Goal: Communication & Community: Participate in discussion

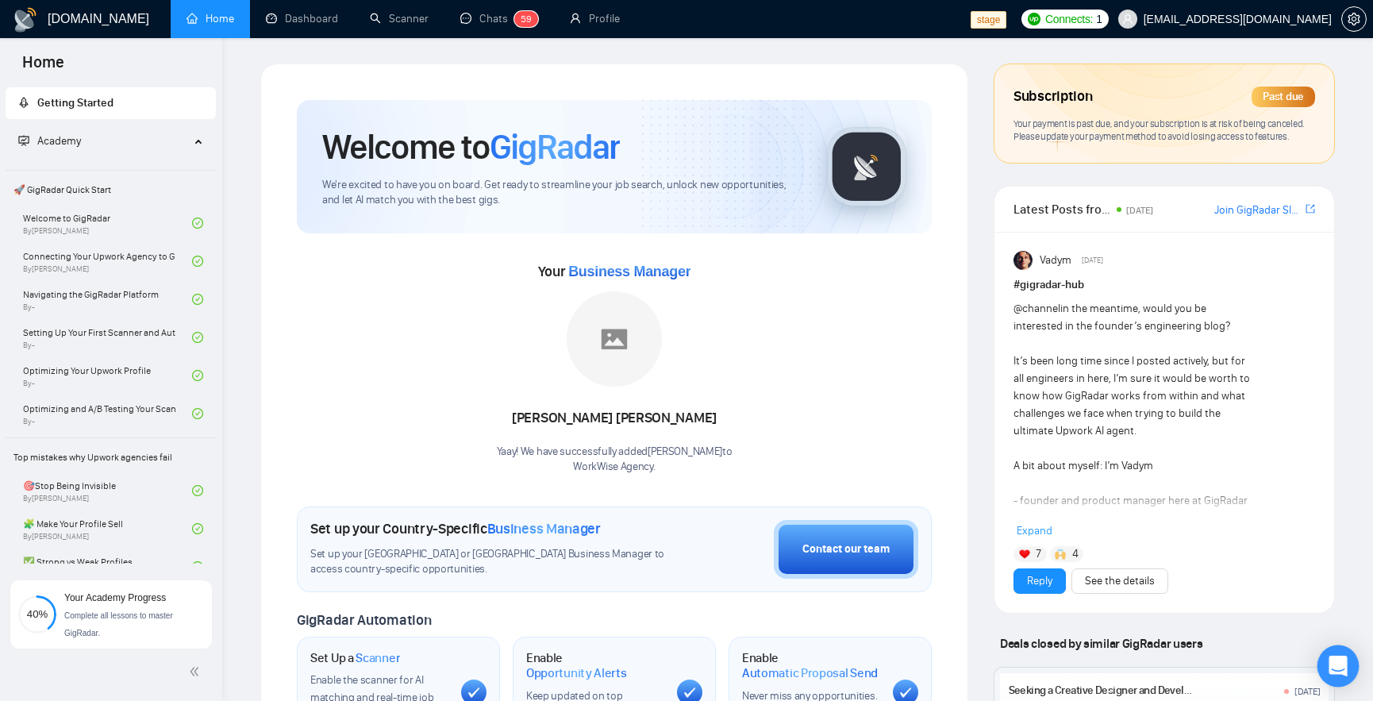
click at [1338, 669] on icon "Open Intercom Messenger" at bounding box center [1338, 666] width 21 height 21
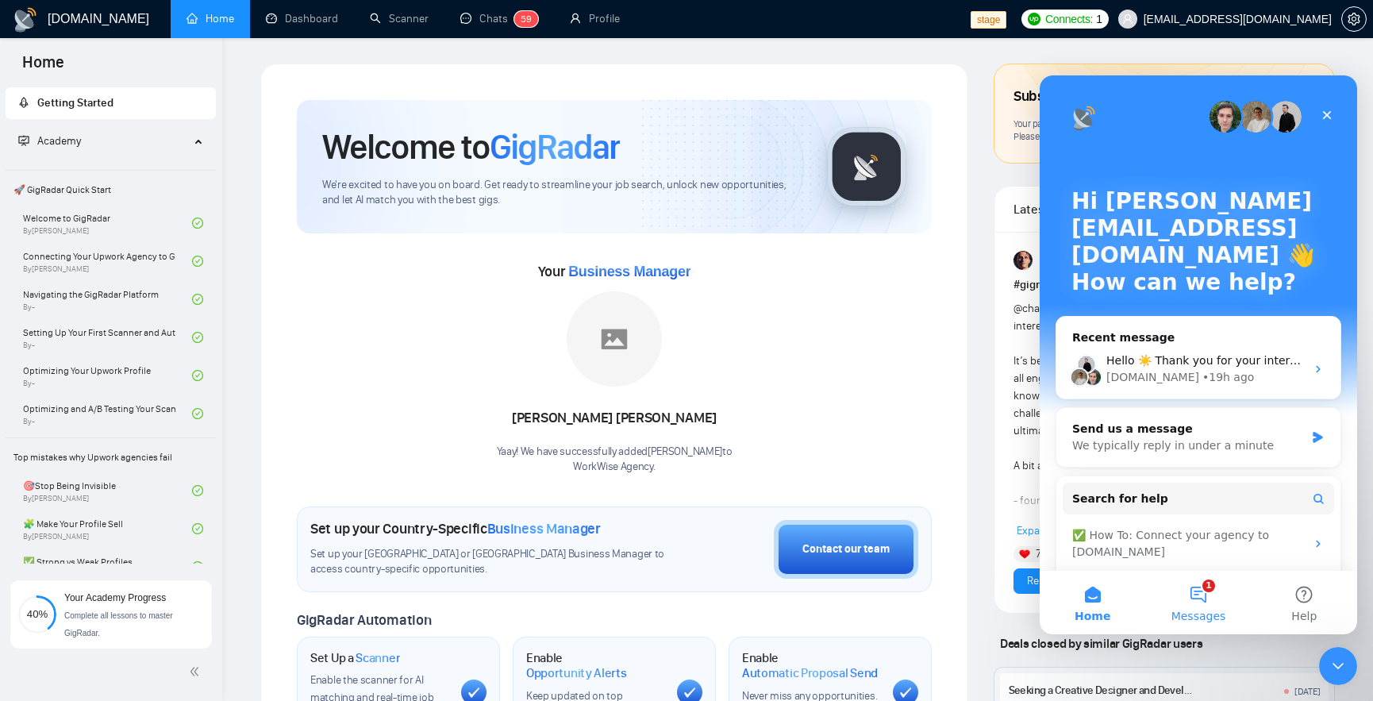
click at [1194, 610] on span "Messages" at bounding box center [1199, 615] width 55 height 11
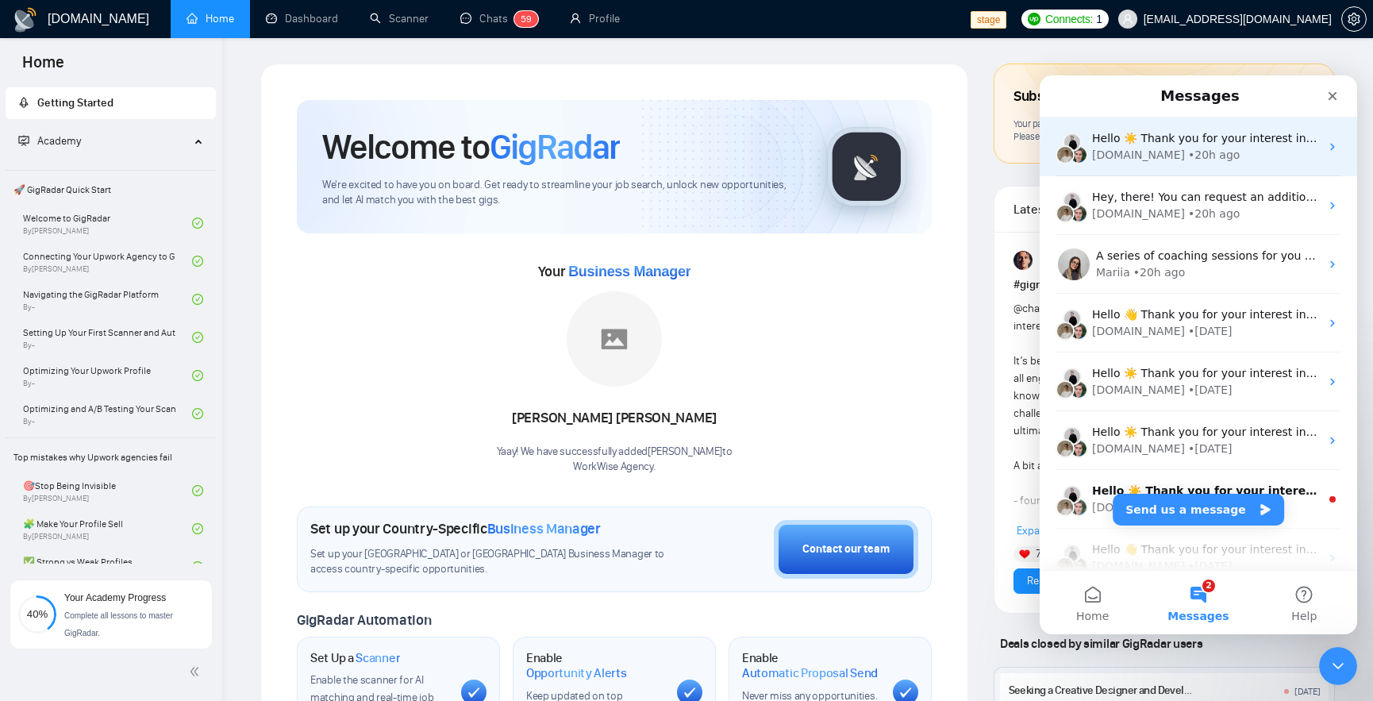
click at [1267, 163] on div "Hello ☀️ Thank you for your interest in upgrading in annual package for GigRada…" at bounding box center [1199, 146] width 318 height 59
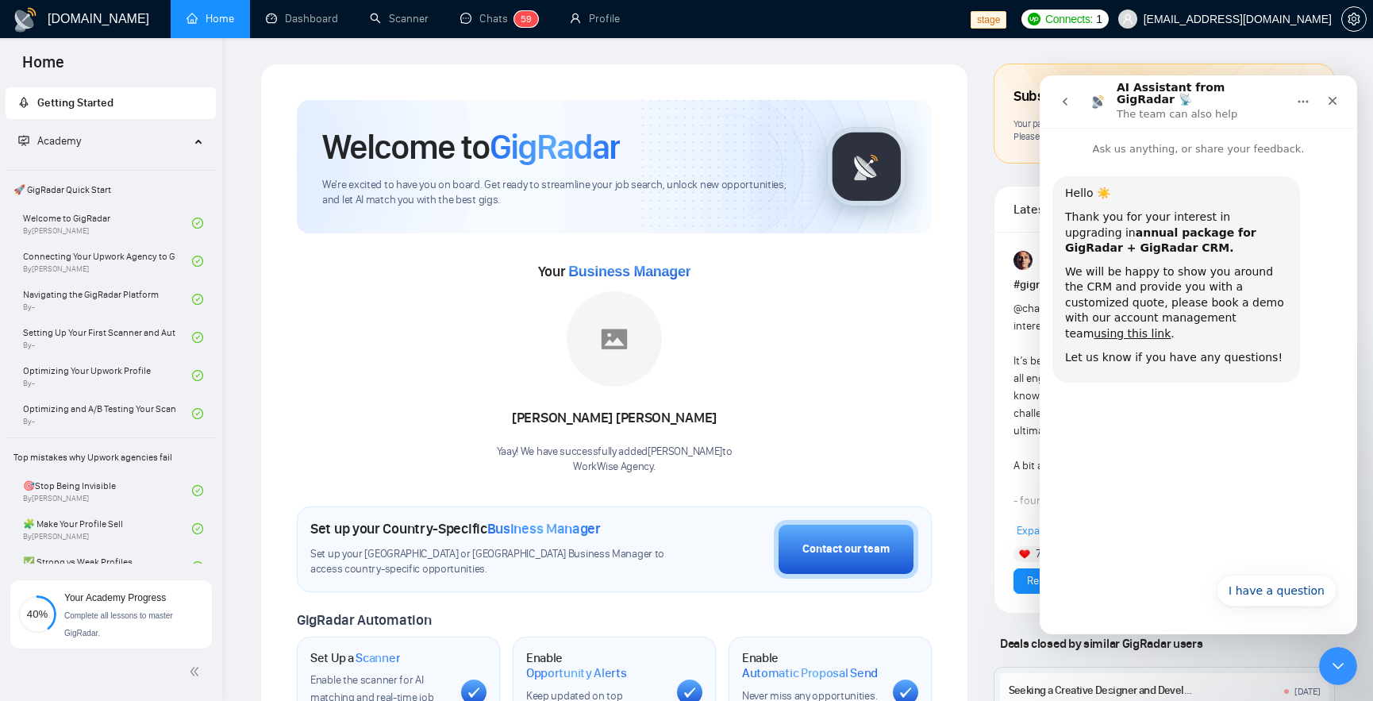
click at [1068, 95] on icon "go back" at bounding box center [1065, 101] width 13 height 13
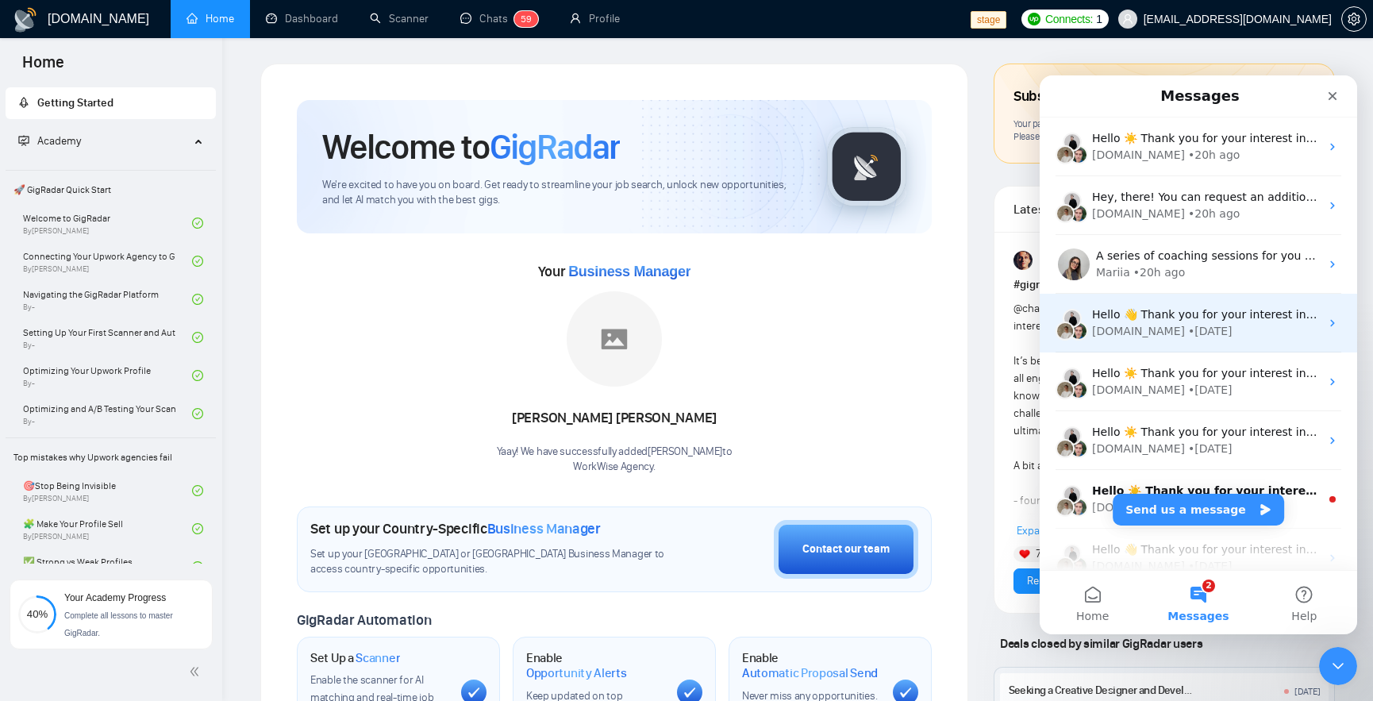
scroll to position [786, 0]
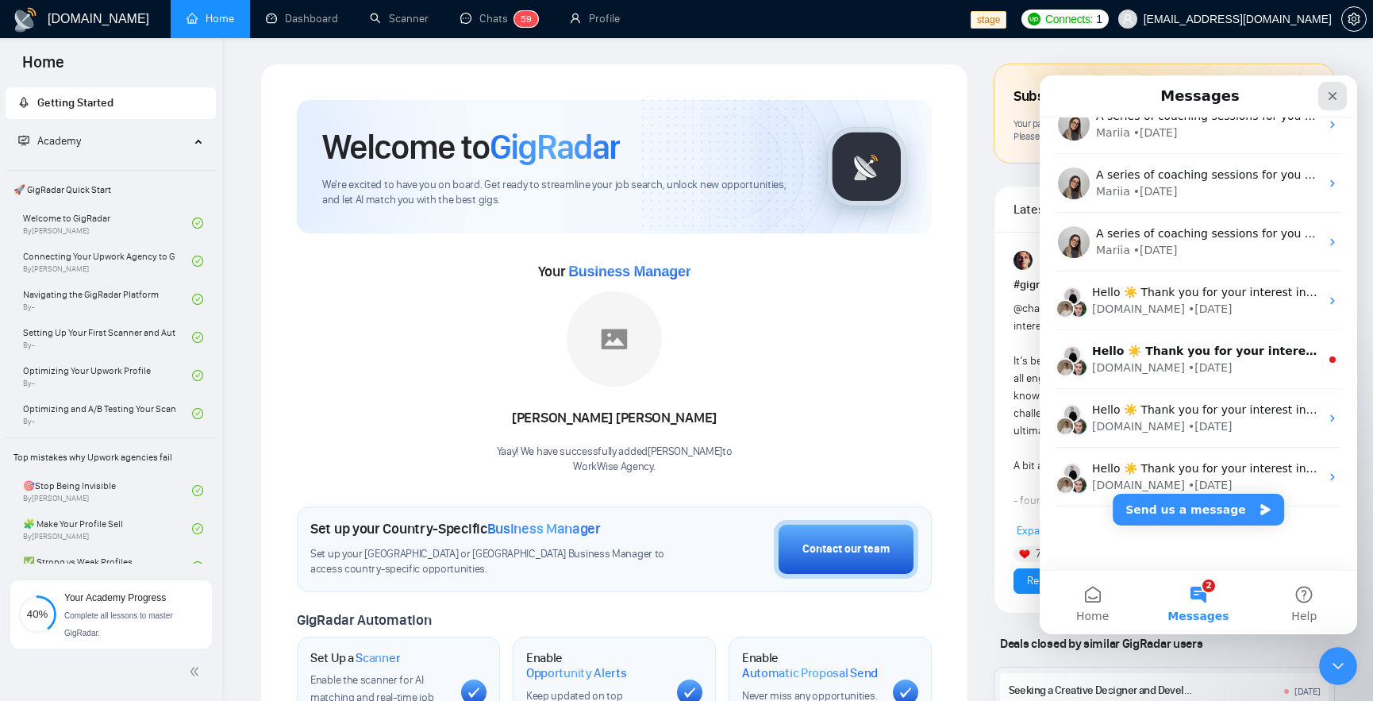
click at [1330, 103] on div "Close" at bounding box center [1333, 96] width 29 height 29
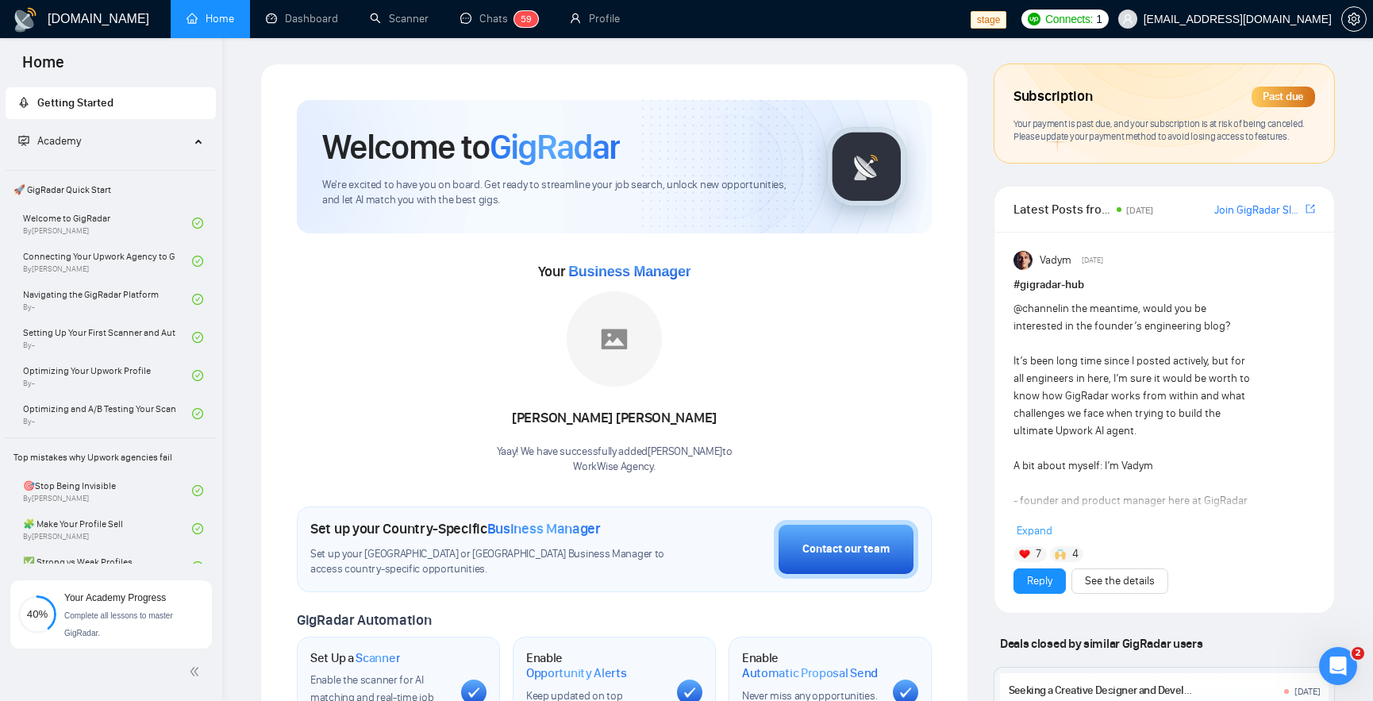
scroll to position [0, 0]
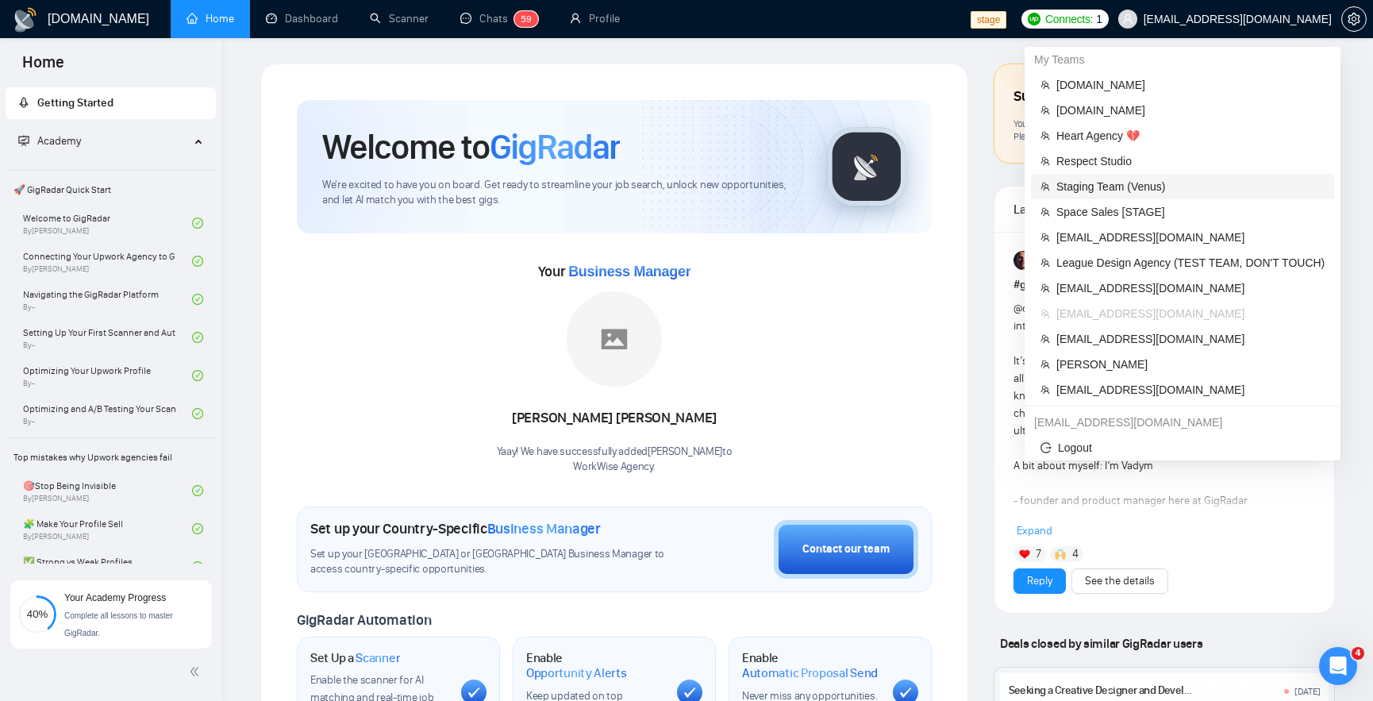
click at [1123, 179] on span "Staging Team (Venus)" at bounding box center [1191, 186] width 268 height 17
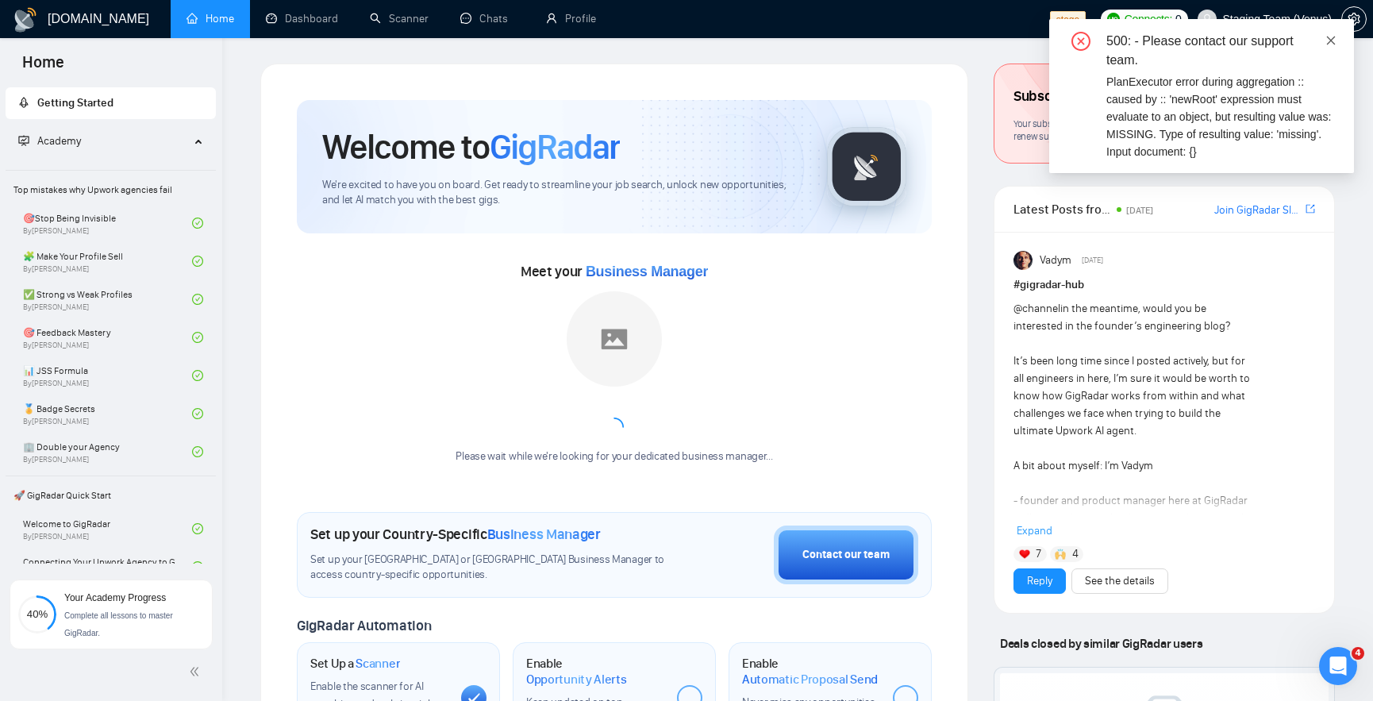
click at [1326, 35] on icon "close" at bounding box center [1331, 40] width 11 height 11
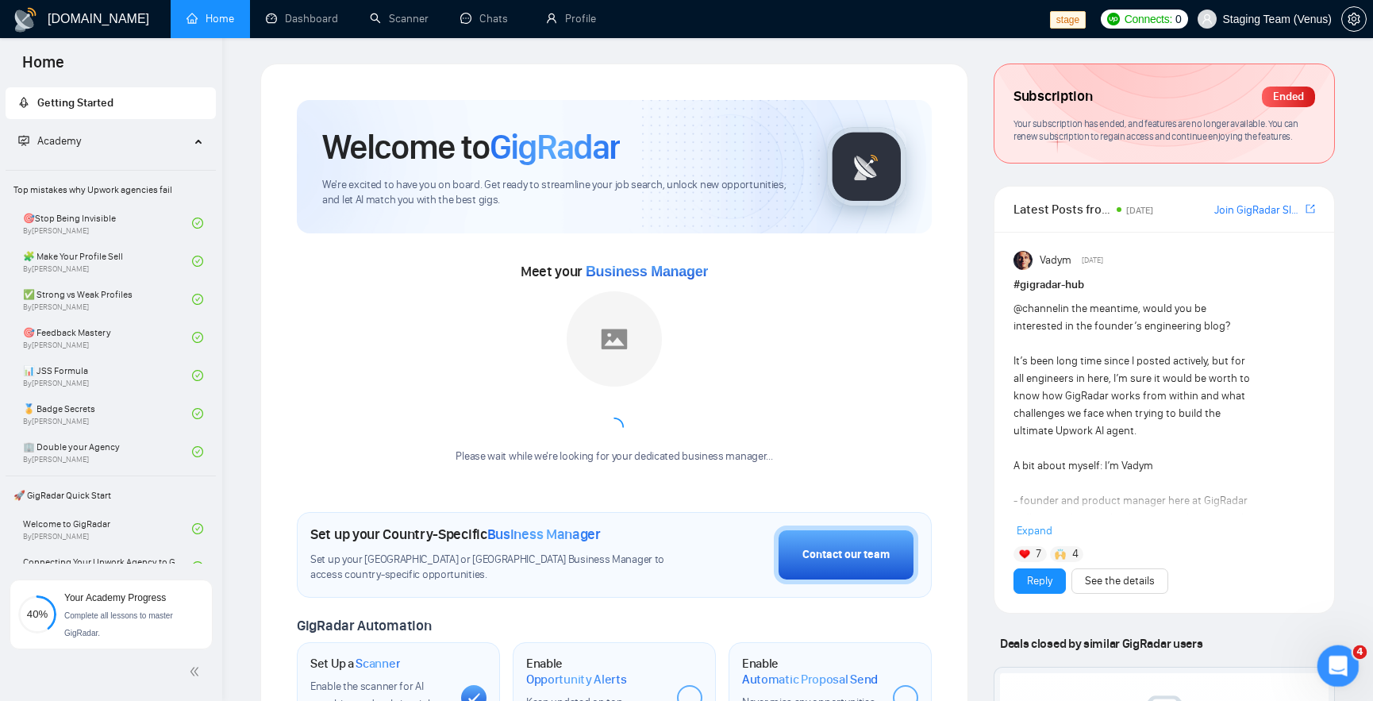
click at [1346, 677] on div "Open Intercom Messenger" at bounding box center [1336, 663] width 52 height 52
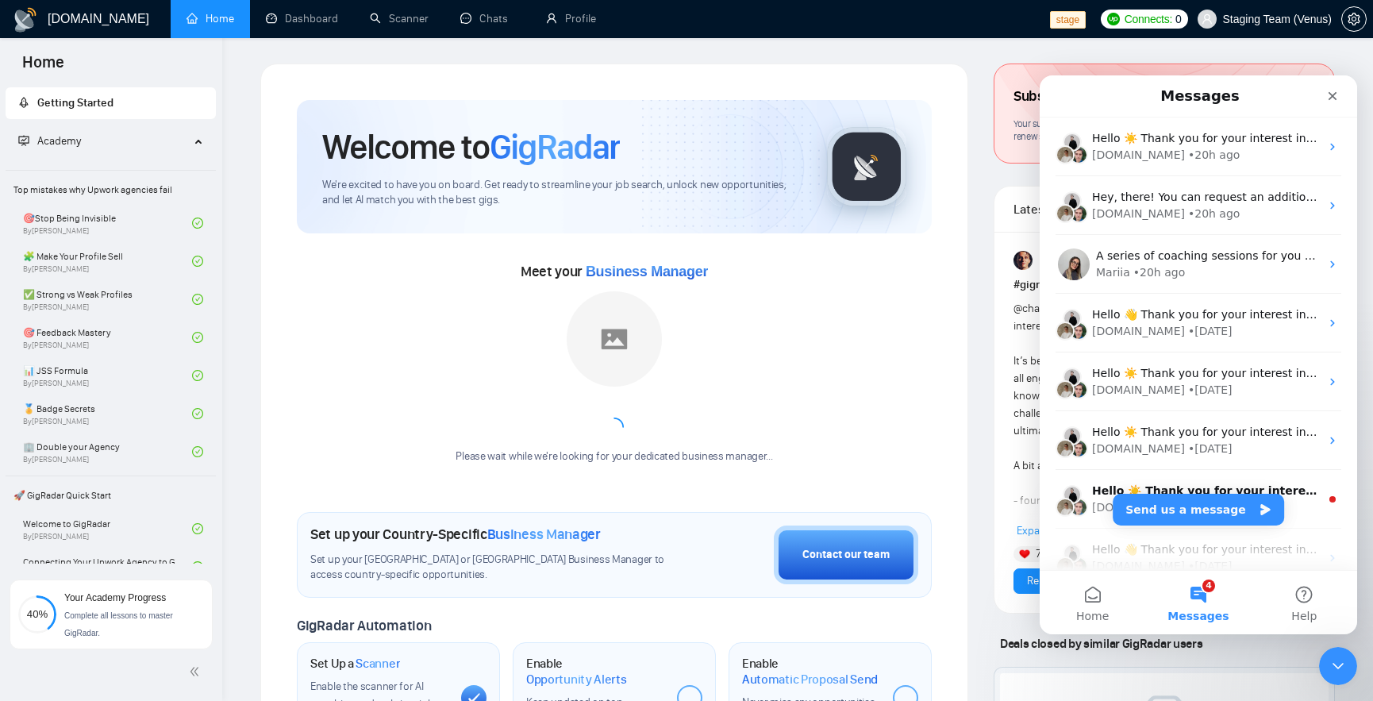
click at [1187, 597] on button "4 Messages" at bounding box center [1199, 603] width 106 height 64
click at [1215, 514] on button "Send us a message" at bounding box center [1198, 510] width 171 height 32
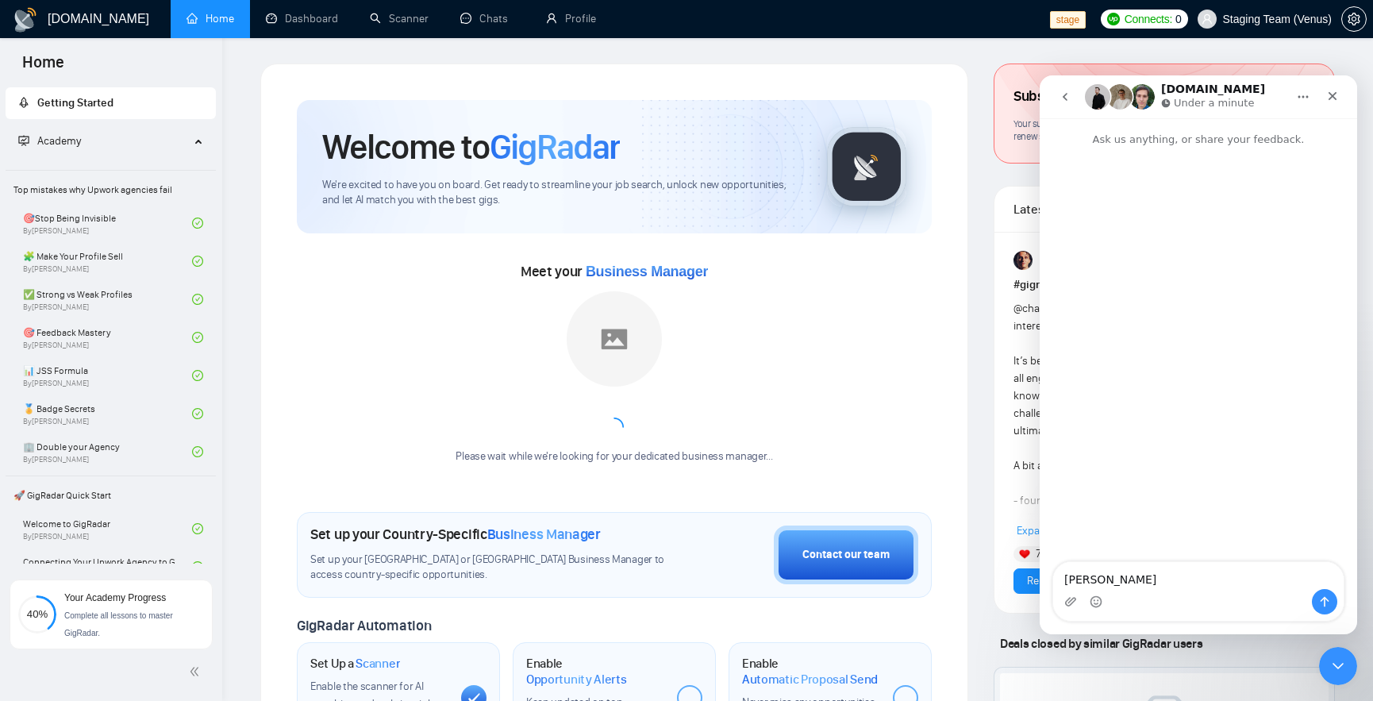
type textarea "helo test"
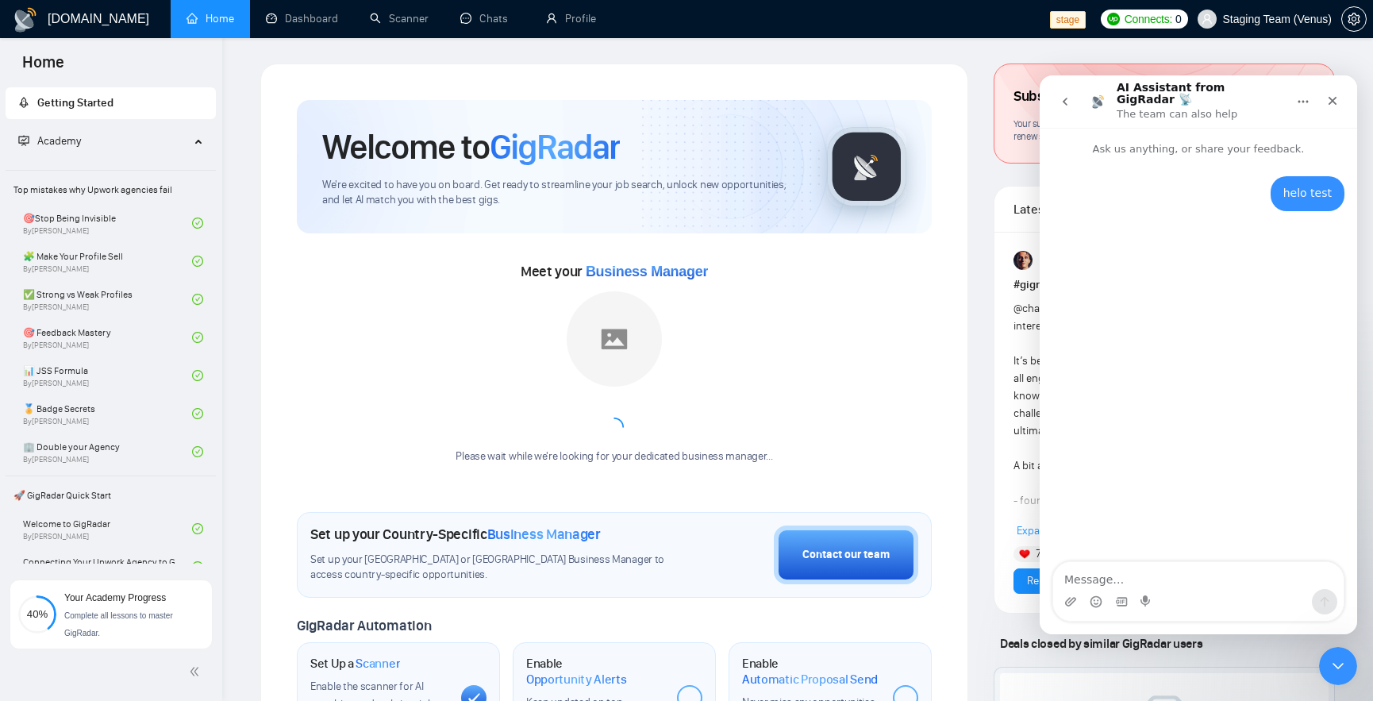
click at [1061, 102] on icon "go back" at bounding box center [1065, 101] width 13 height 13
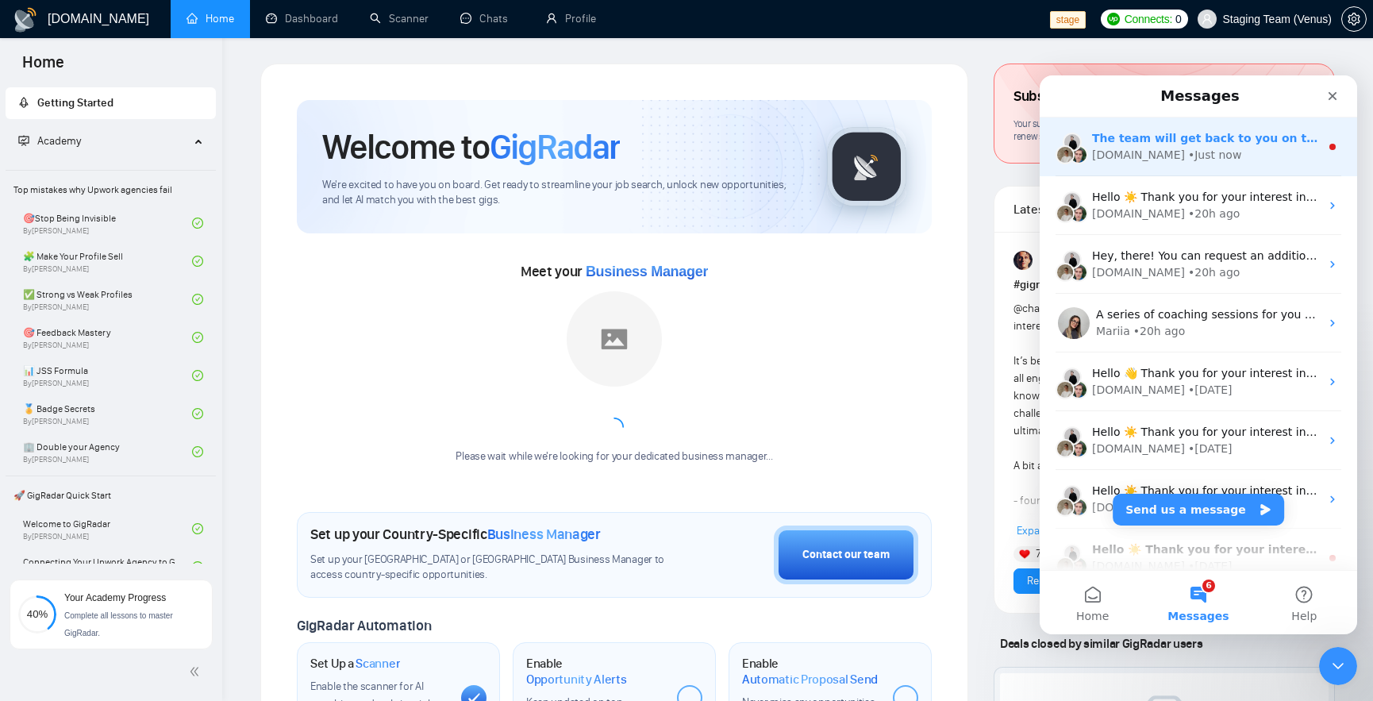
click at [1215, 150] on div "[DOMAIN_NAME] • Just now" at bounding box center [1206, 155] width 228 height 17
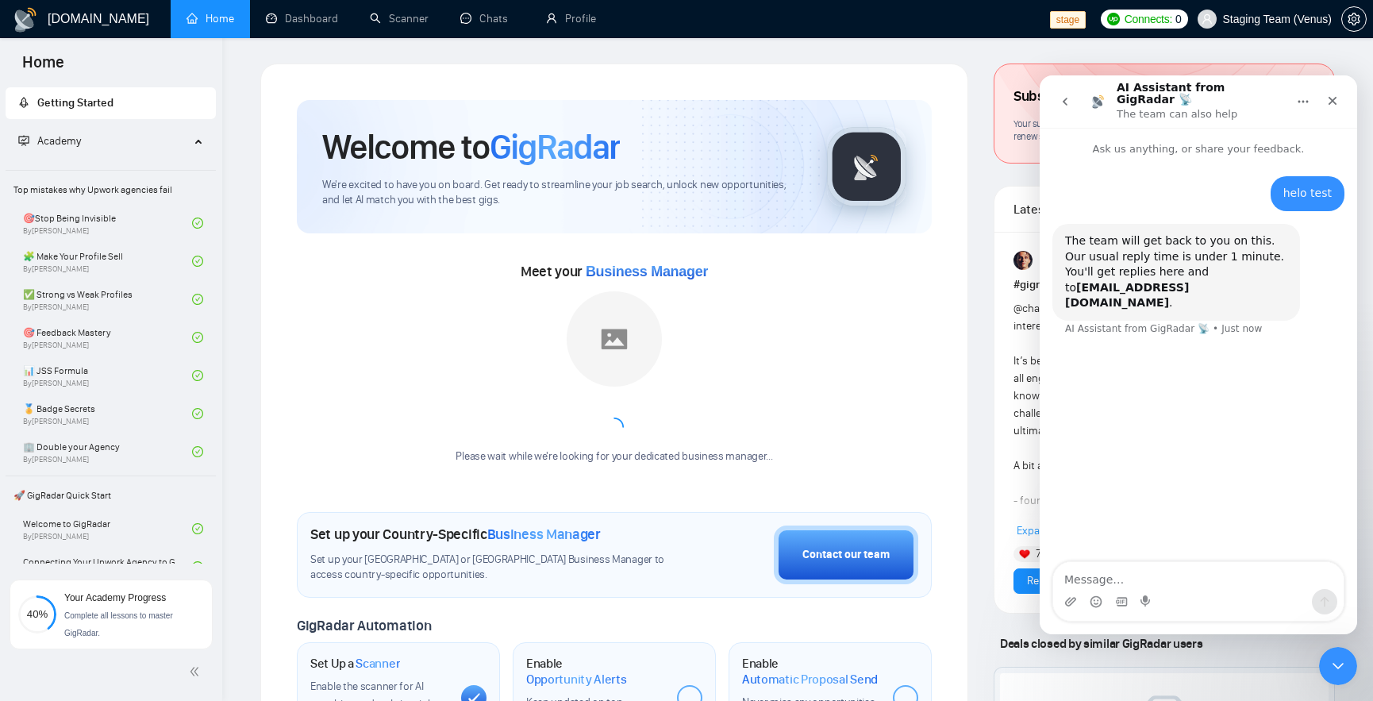
click at [1062, 95] on icon "go back" at bounding box center [1065, 101] width 13 height 13
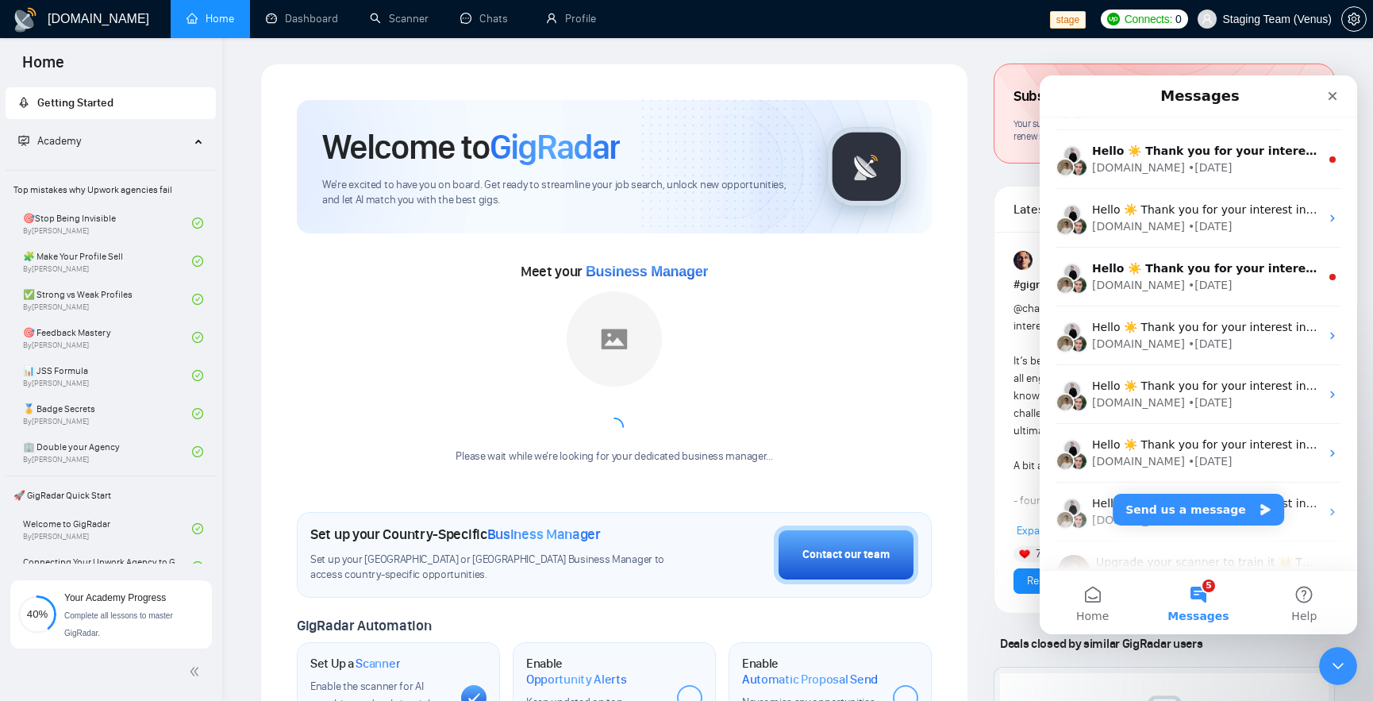
scroll to position [1759, 0]
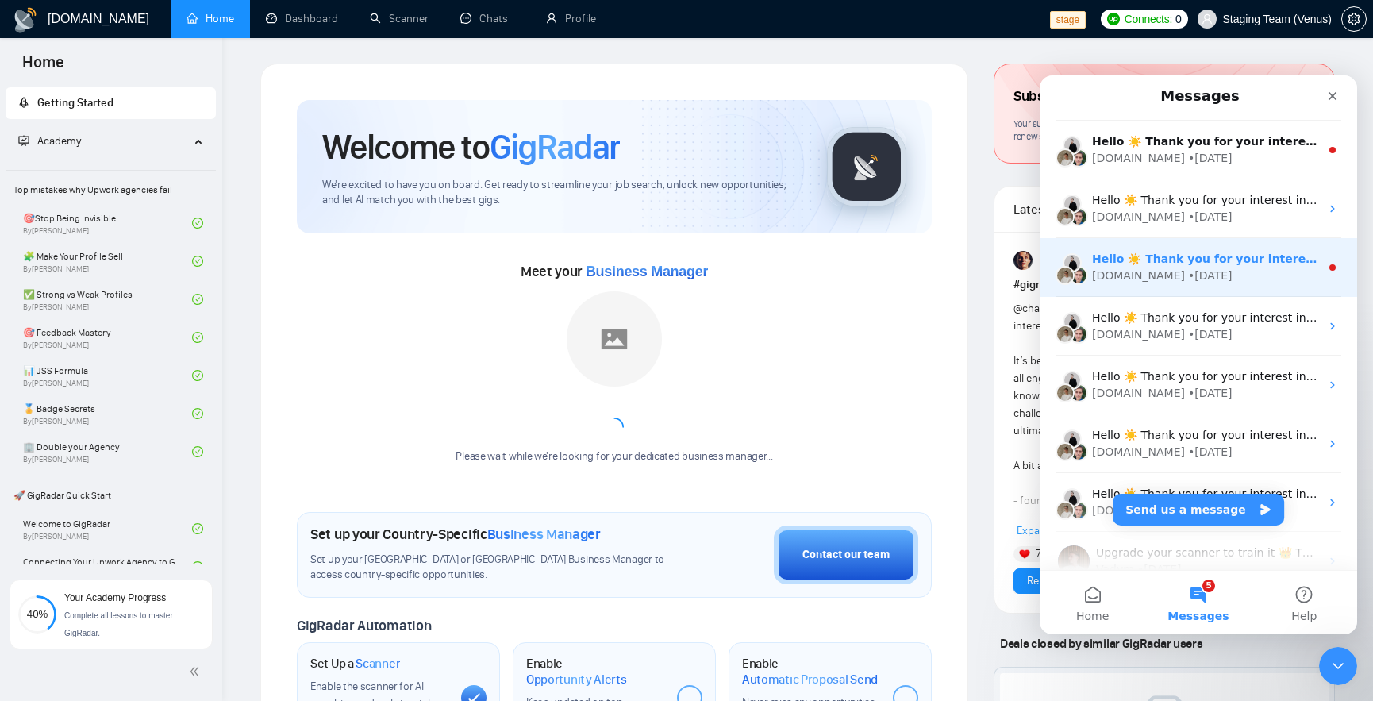
click at [1237, 290] on div "Hello ☀️ Thank you for your interest in GigRadar CRM! ❤️ How can I help you [DA…" at bounding box center [1199, 267] width 318 height 59
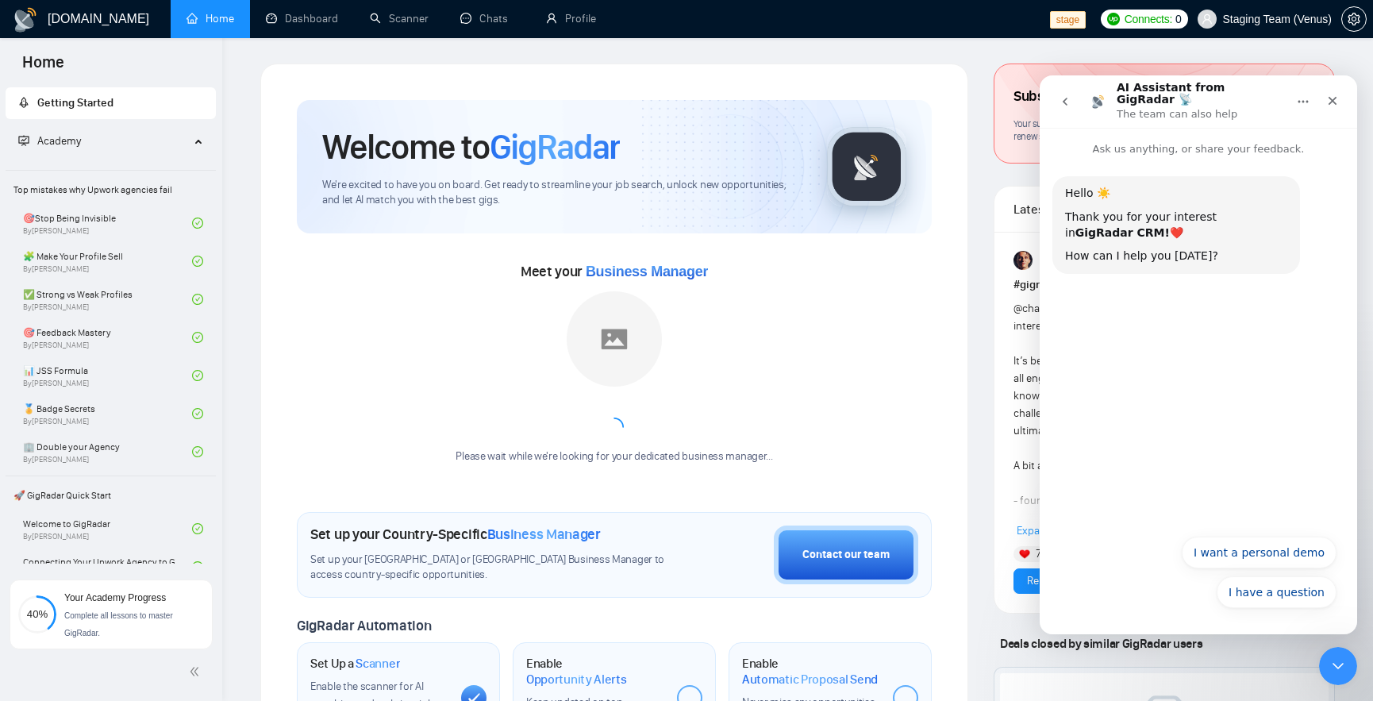
click at [1063, 95] on icon "go back" at bounding box center [1065, 101] width 13 height 13
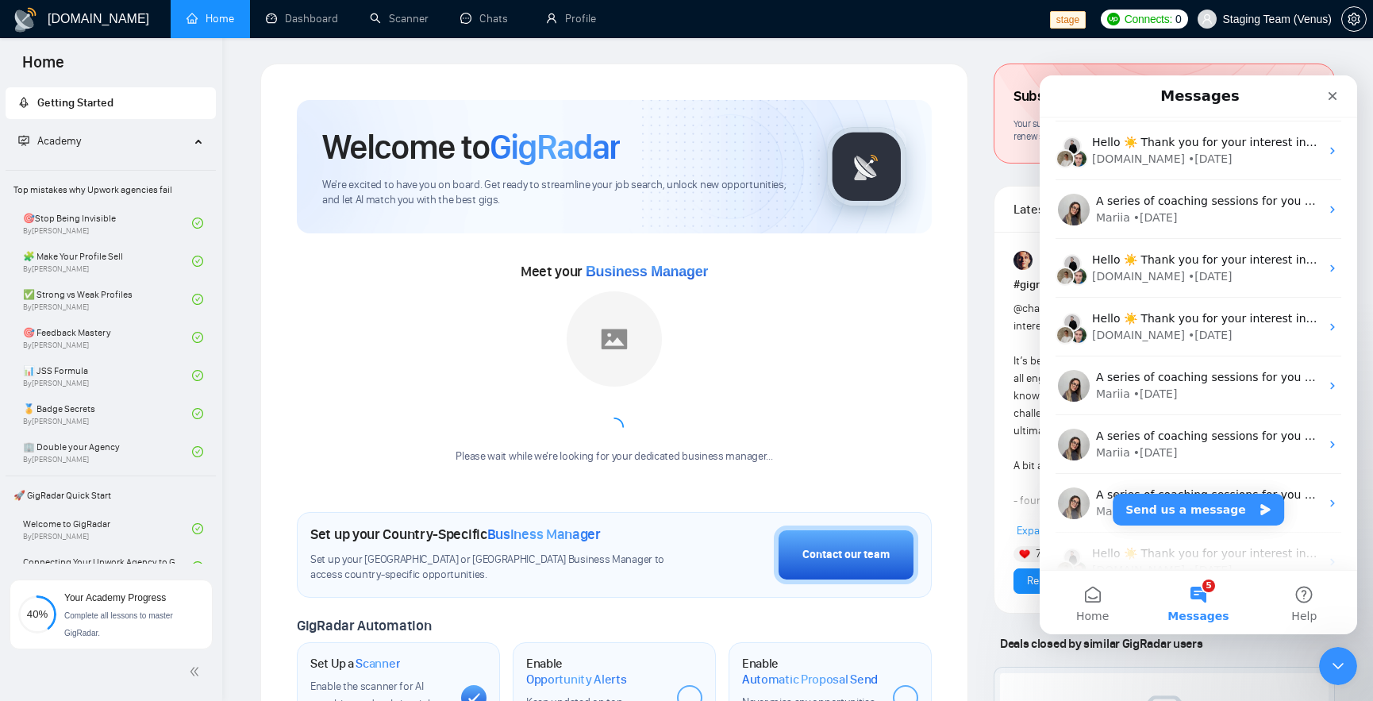
scroll to position [0, 0]
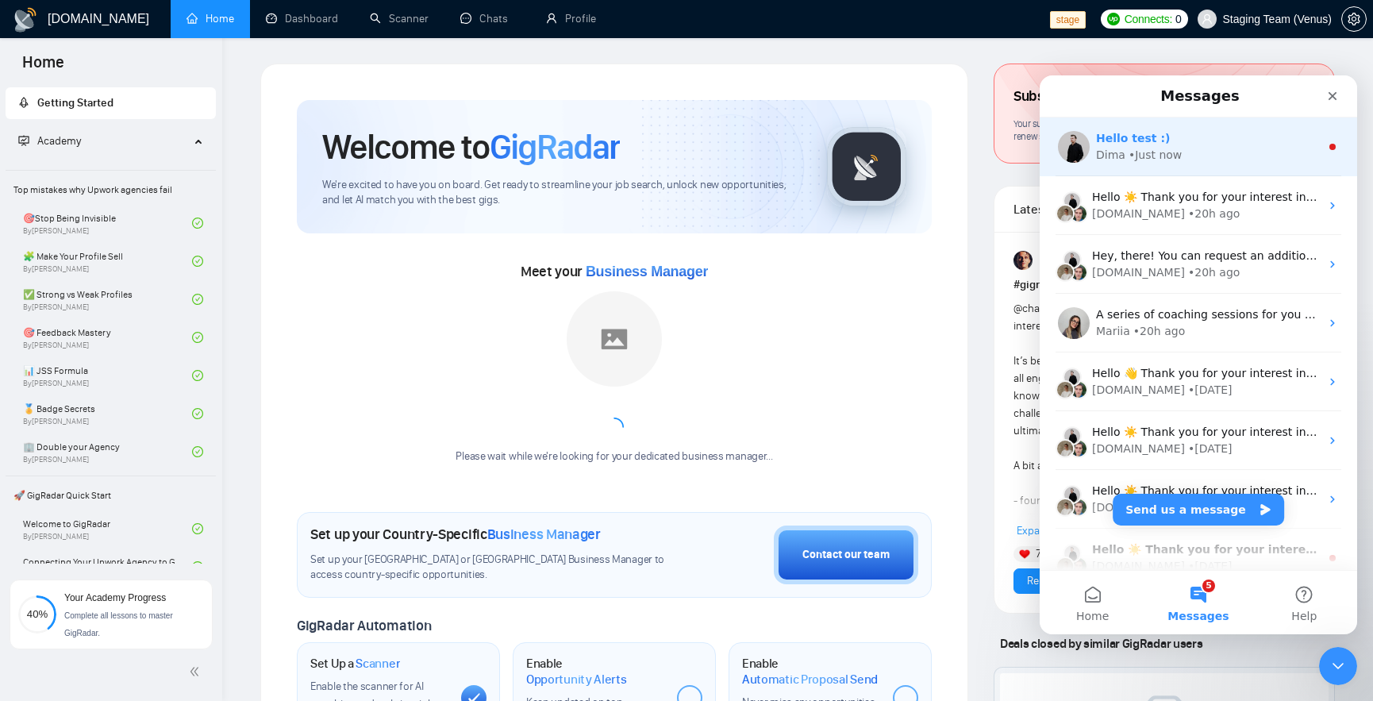
click at [1223, 144] on div "Hello test :)" at bounding box center [1208, 138] width 224 height 17
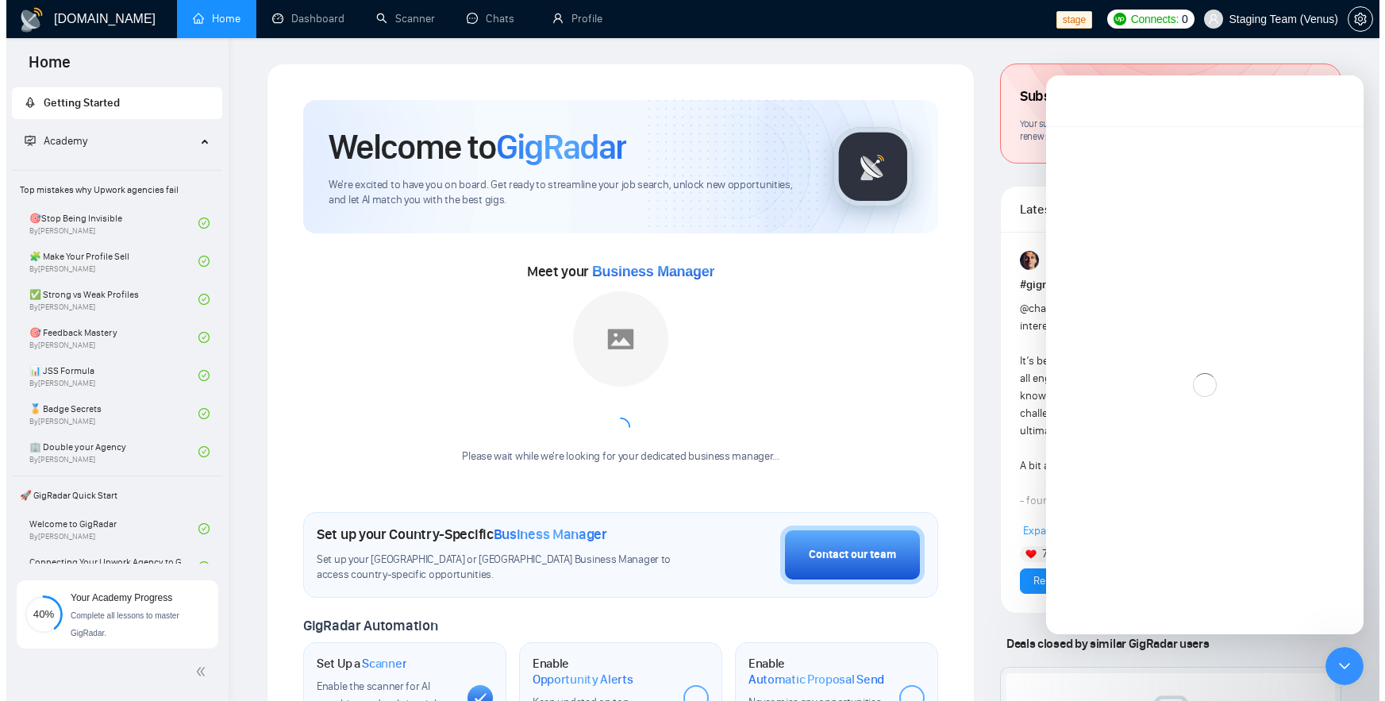
scroll to position [2, 0]
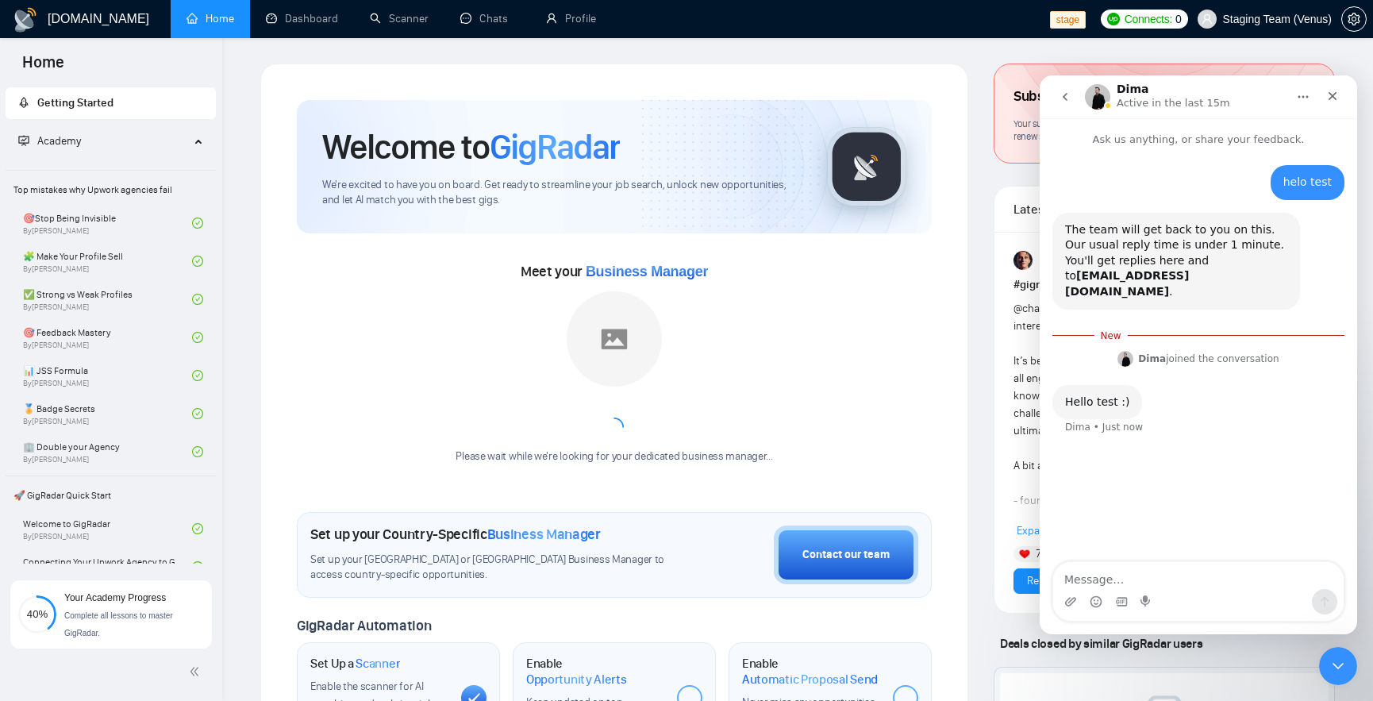
click at [1067, 100] on icon "go back" at bounding box center [1065, 97] width 13 height 13
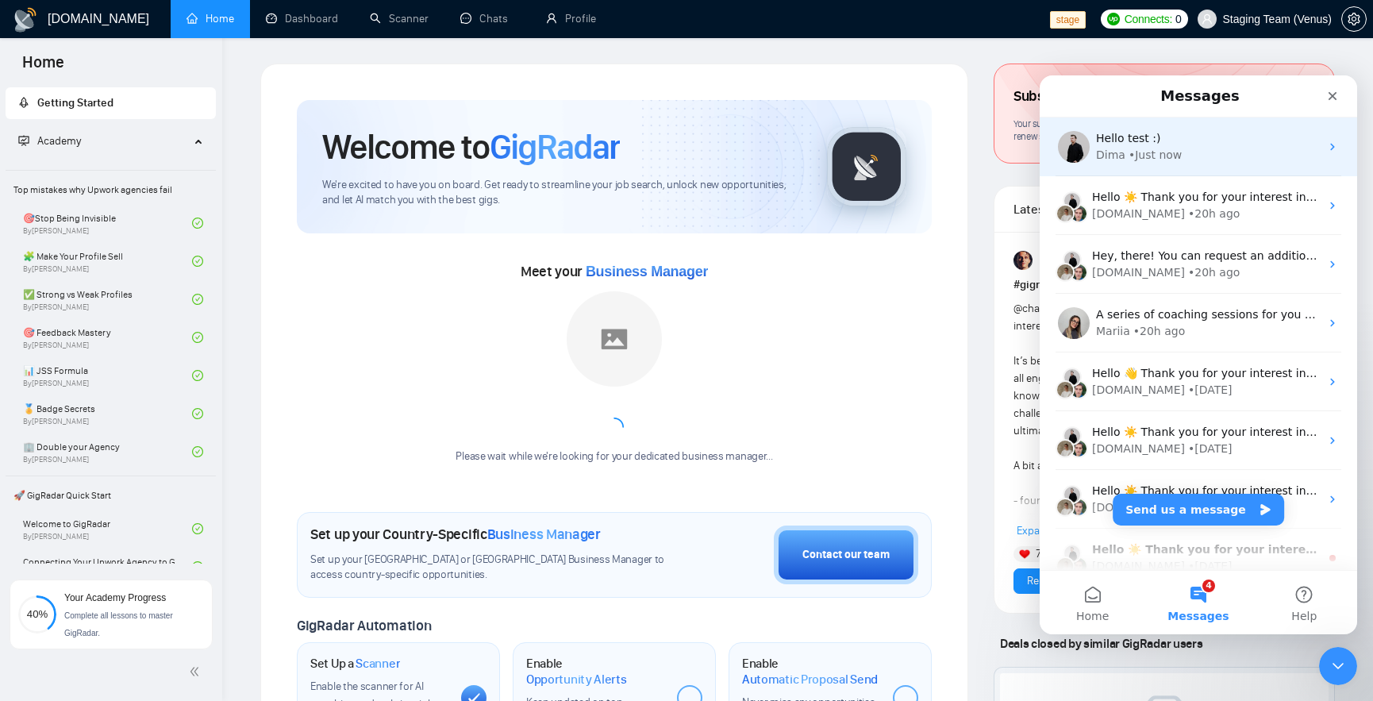
click at [1207, 135] on div "Hello test :)" at bounding box center [1208, 138] width 224 height 17
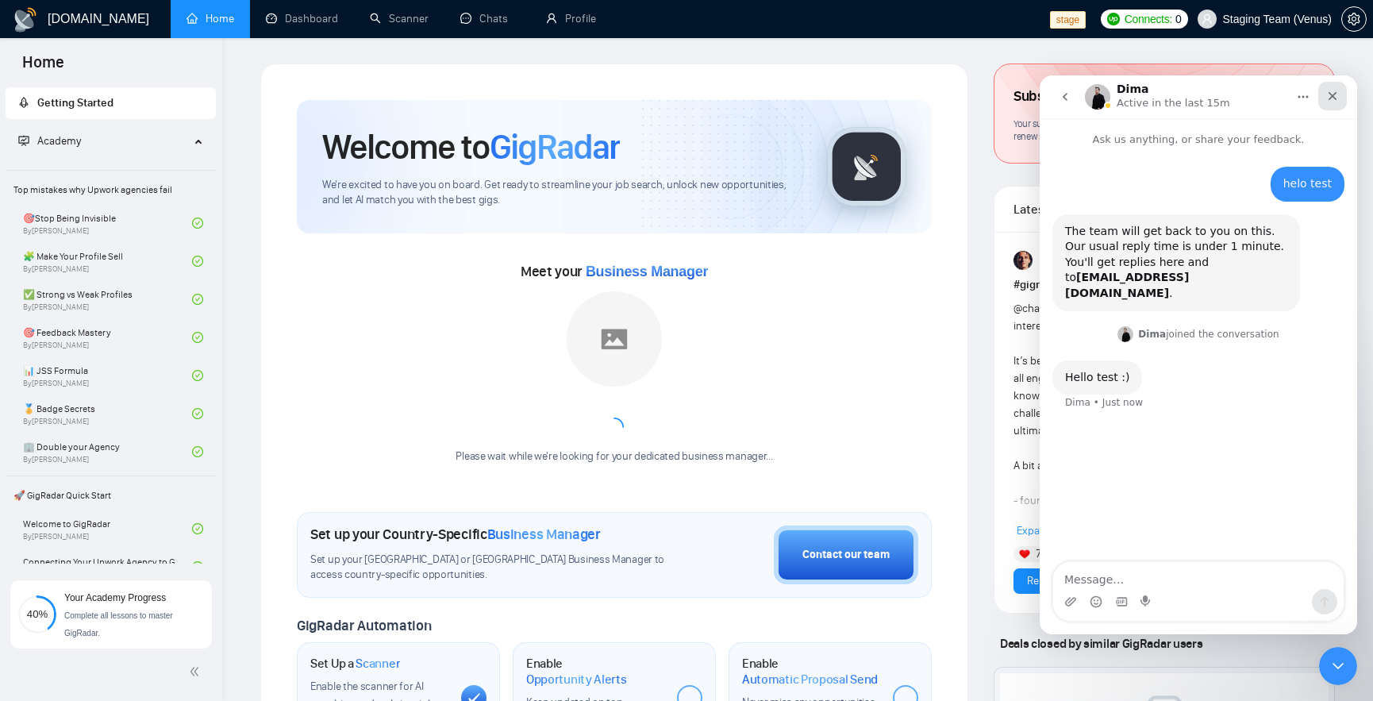
click at [1334, 105] on div "Close" at bounding box center [1333, 96] width 29 height 29
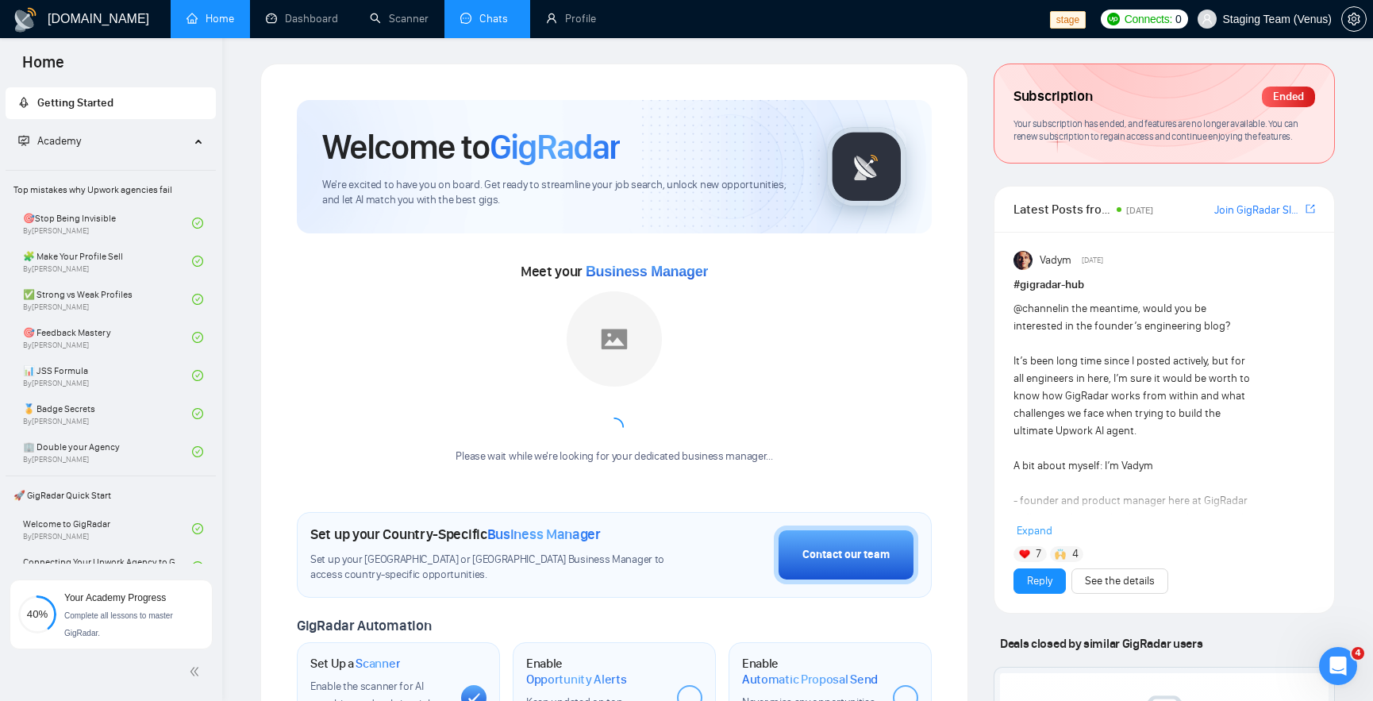
click at [465, 24] on link "Chats" at bounding box center [487, 18] width 54 height 13
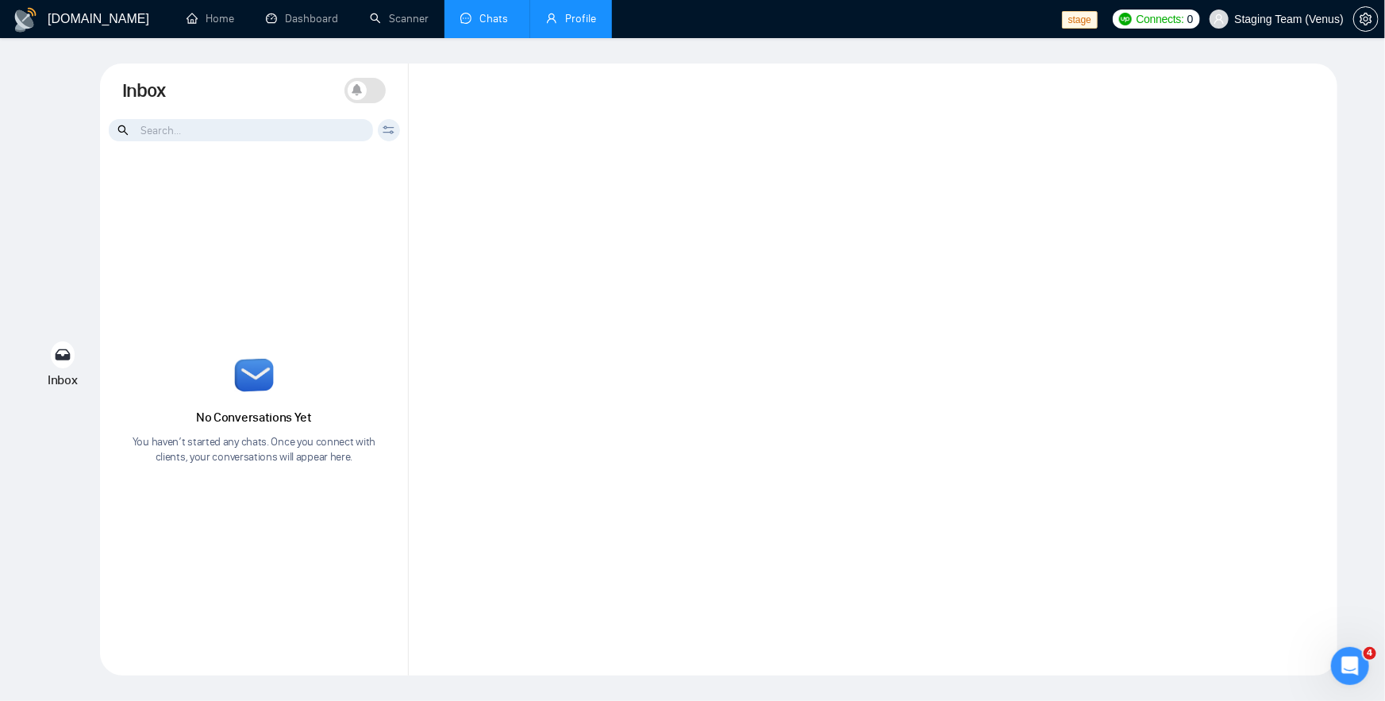
click at [572, 21] on link "Profile" at bounding box center [571, 18] width 50 height 13
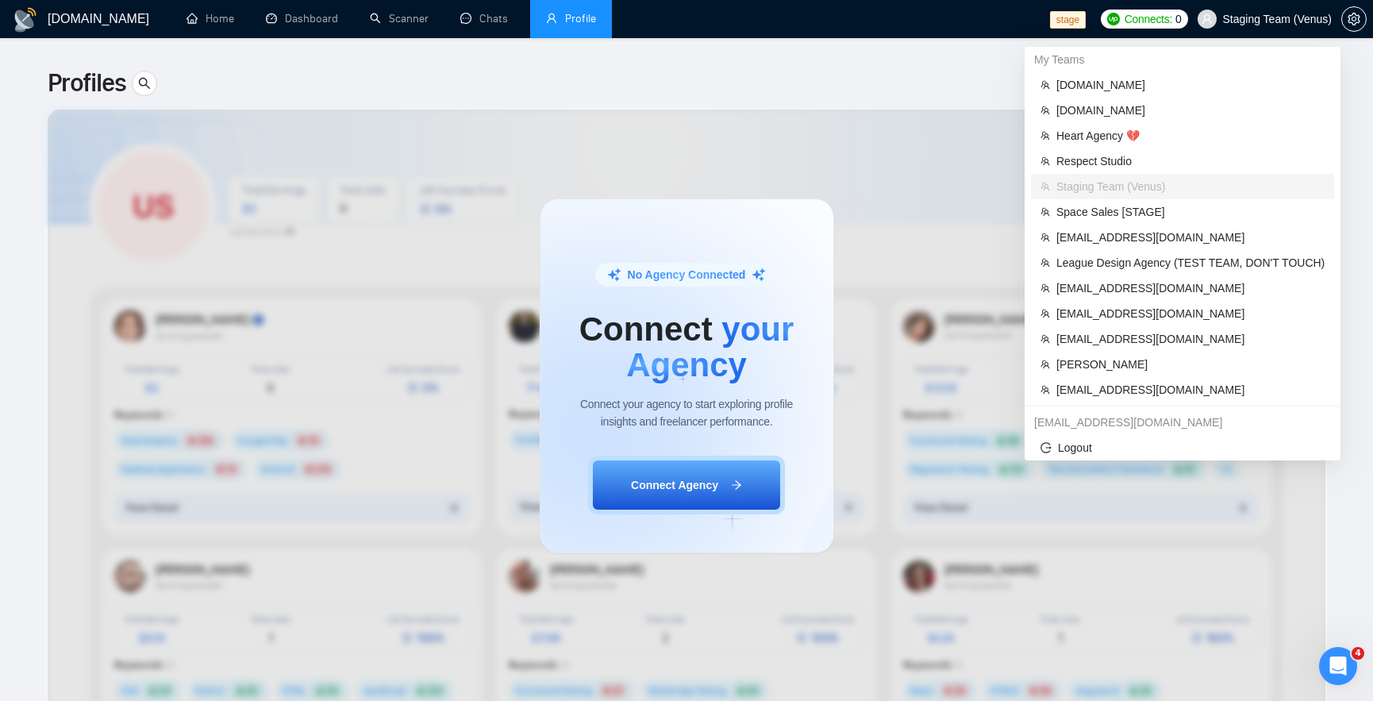
click at [1267, 30] on span "Staging Team (Venus)" at bounding box center [1265, 19] width 154 height 51
click at [1087, 86] on span "[DOMAIN_NAME]" at bounding box center [1191, 84] width 268 height 17
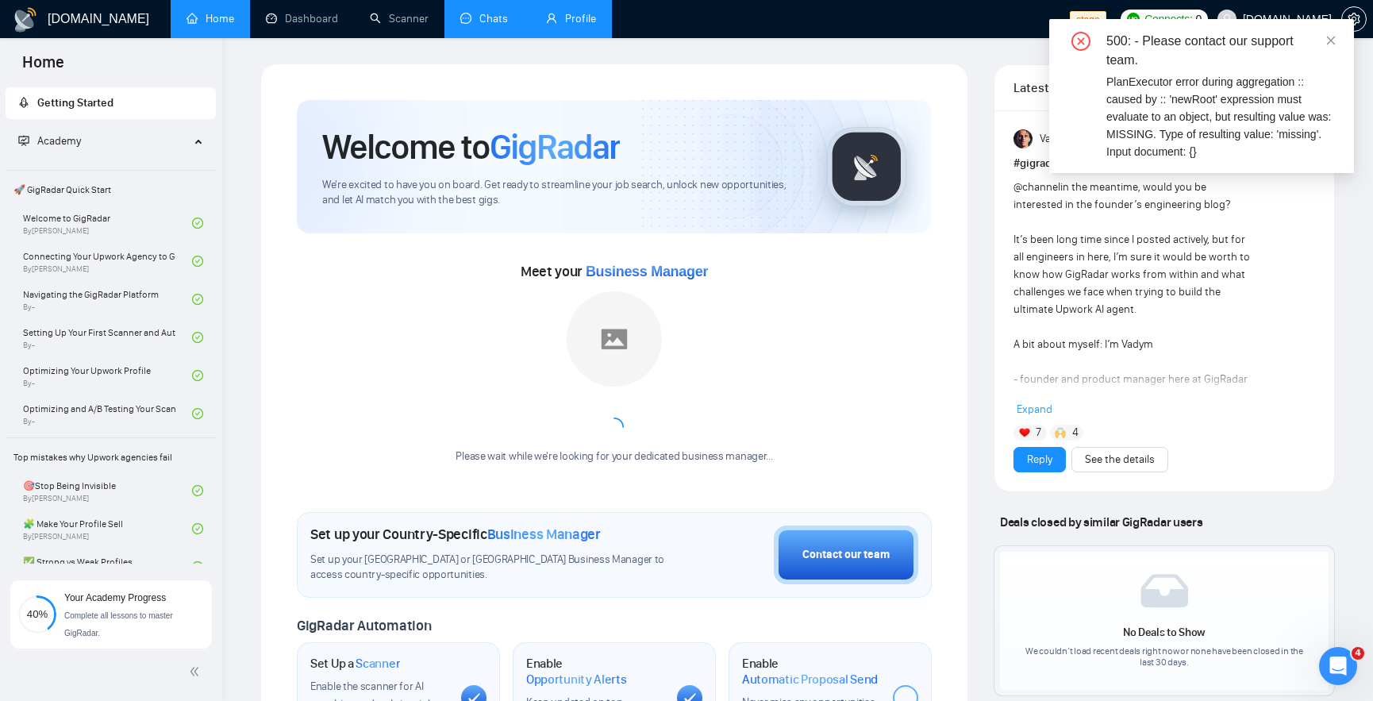
click at [514, 25] on link "Chats" at bounding box center [487, 18] width 54 height 13
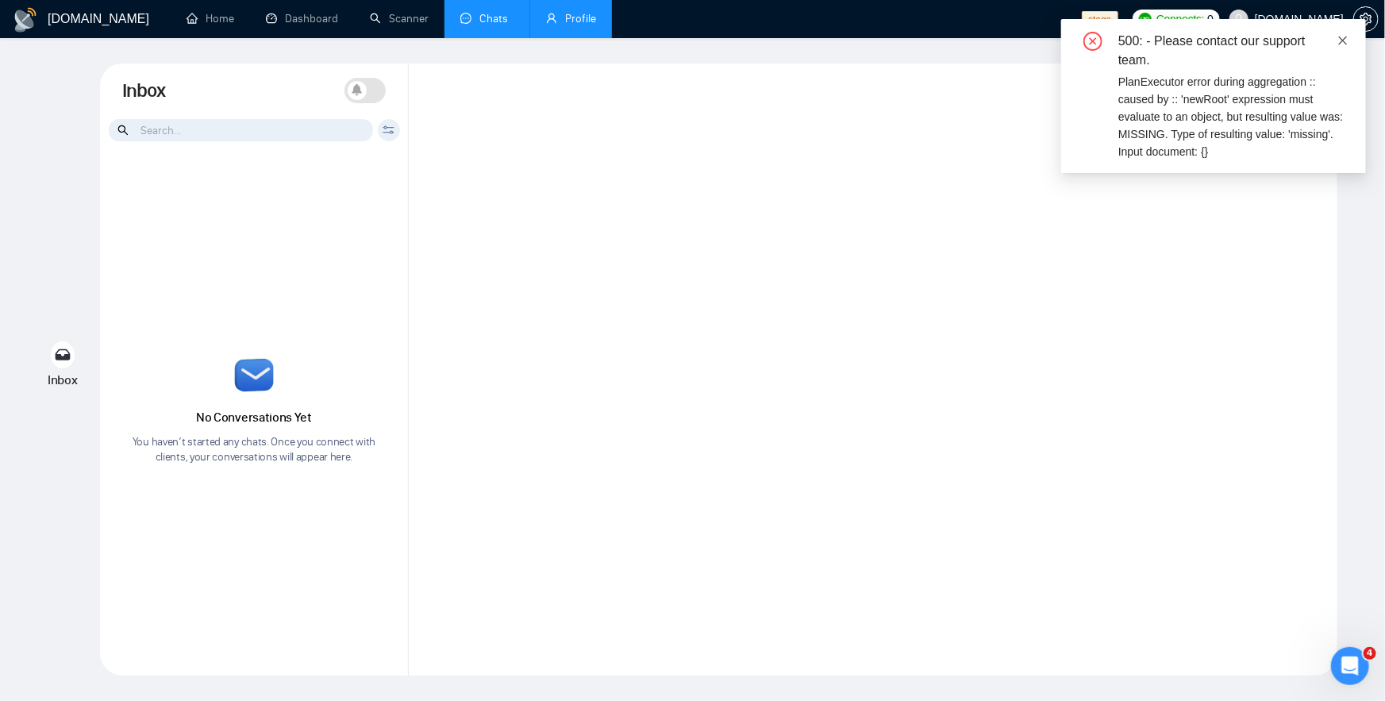
click at [1339, 40] on icon "close" at bounding box center [1343, 40] width 11 height 11
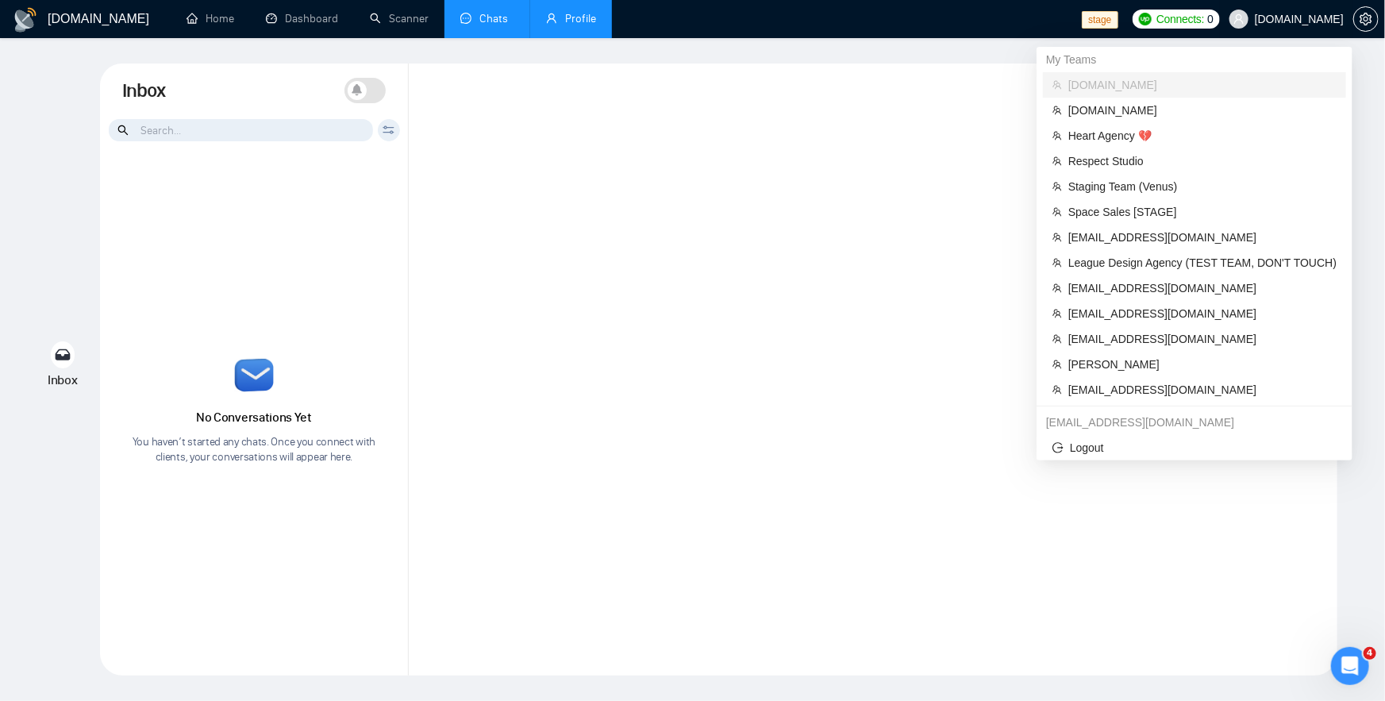
click at [1323, 19] on span "[DOMAIN_NAME]" at bounding box center [1299, 19] width 89 height 0
click at [1116, 133] on span "Heart Agency 💔" at bounding box center [1203, 135] width 268 height 17
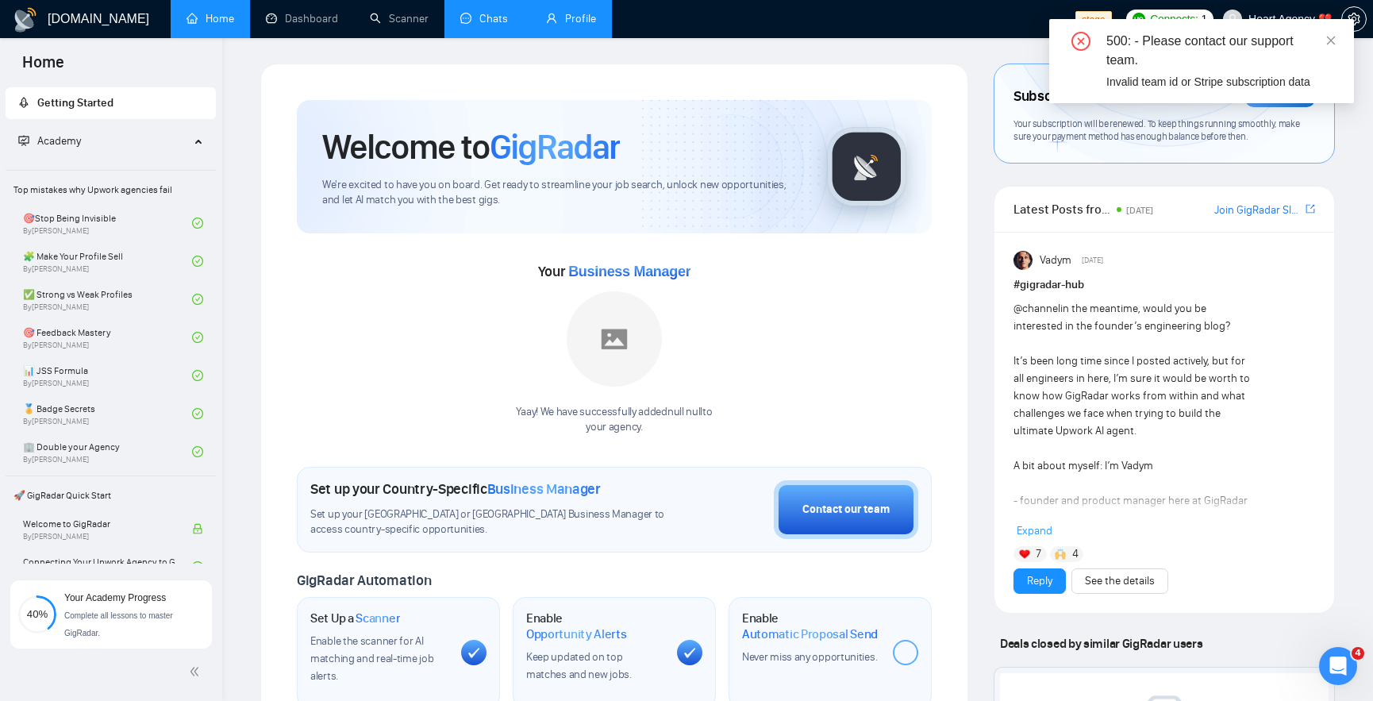
click at [473, 25] on link "Chats" at bounding box center [487, 18] width 54 height 13
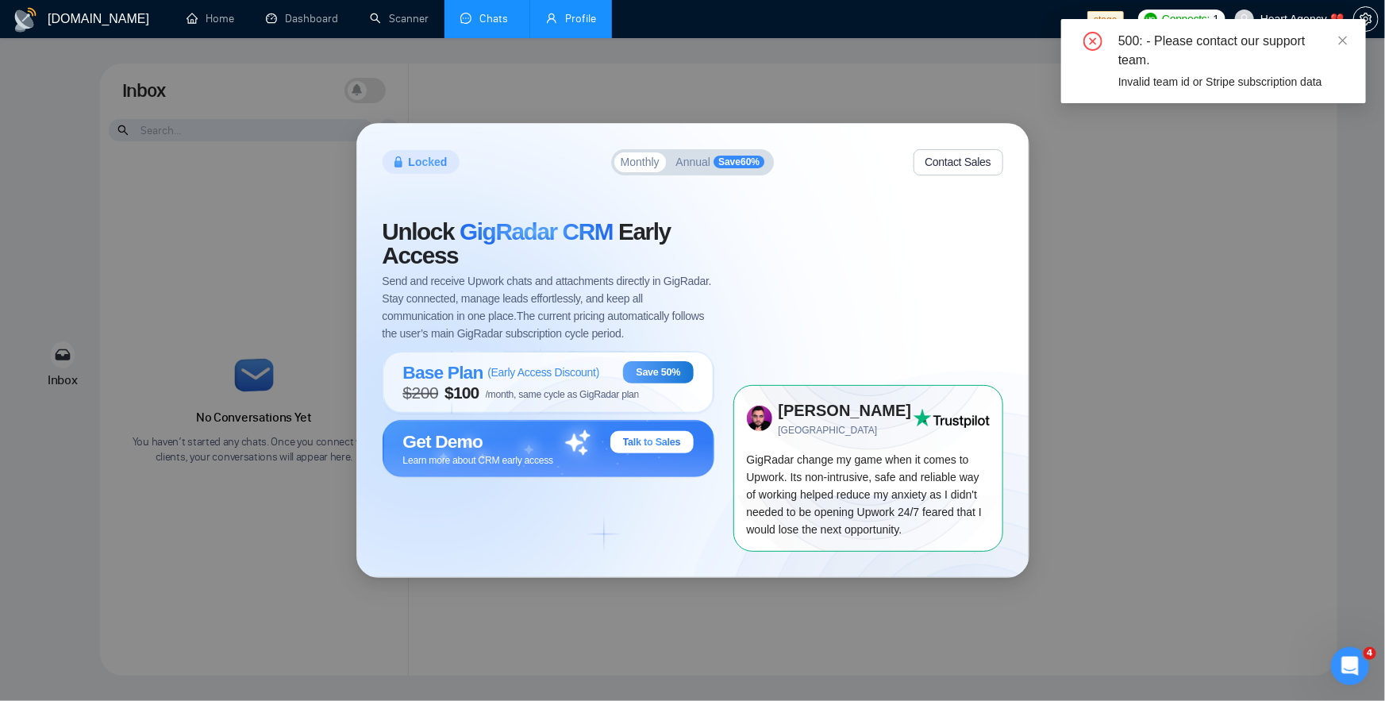
click at [719, 164] on span "Save 60 %" at bounding box center [739, 162] width 51 height 13
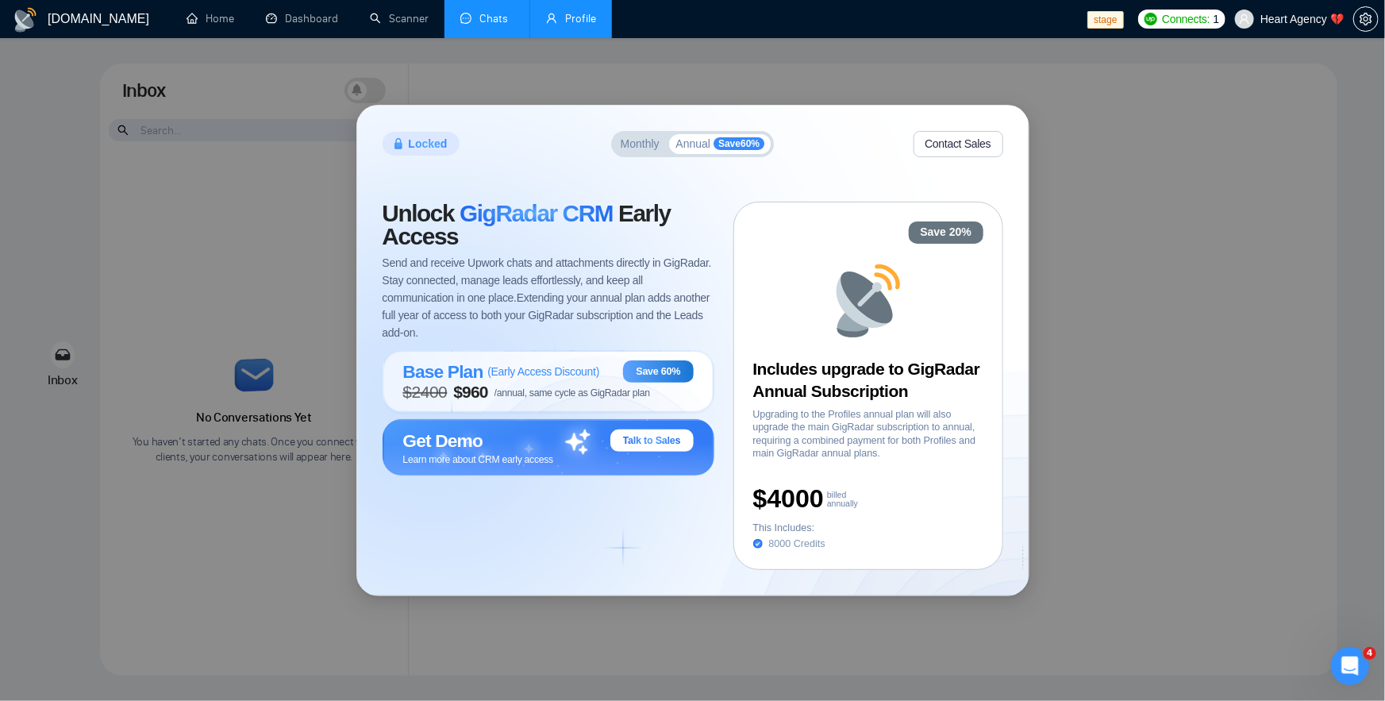
click at [566, 25] on link "Profile" at bounding box center [571, 18] width 50 height 13
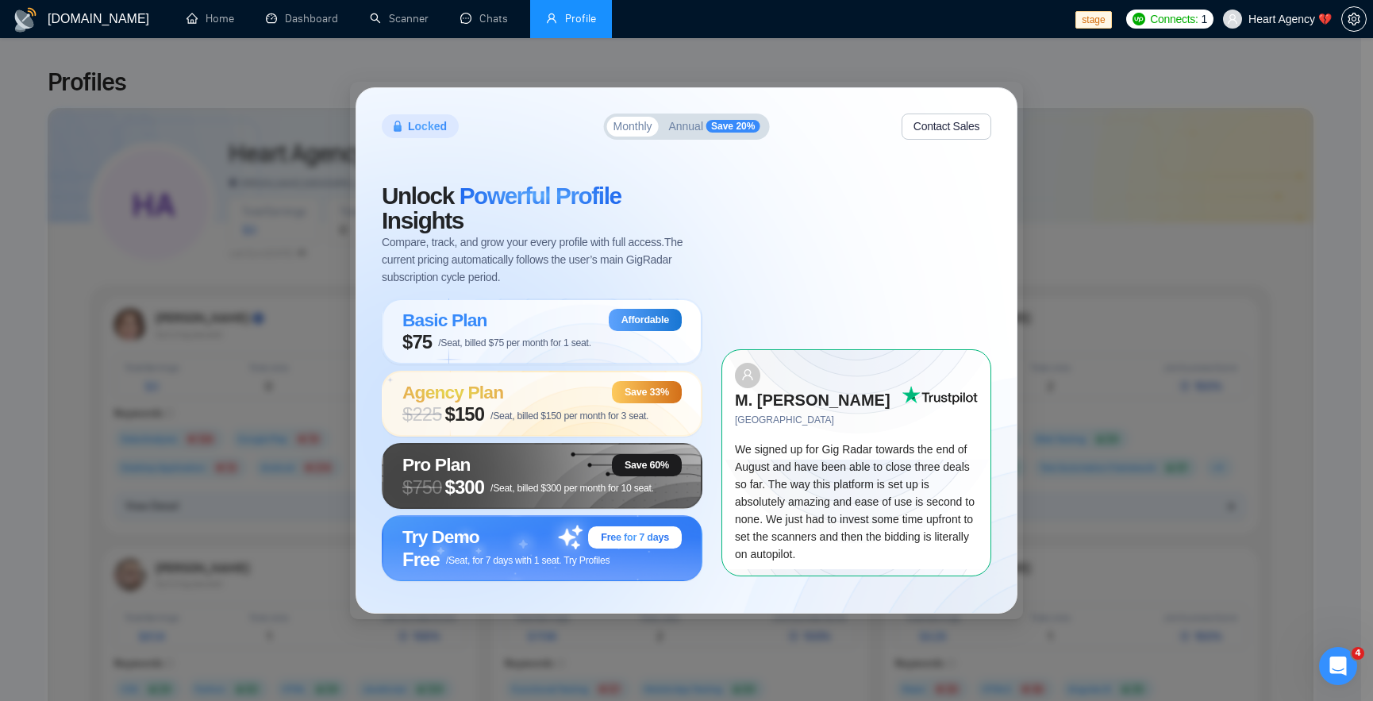
click at [691, 129] on span "Annual" at bounding box center [685, 126] width 35 height 11
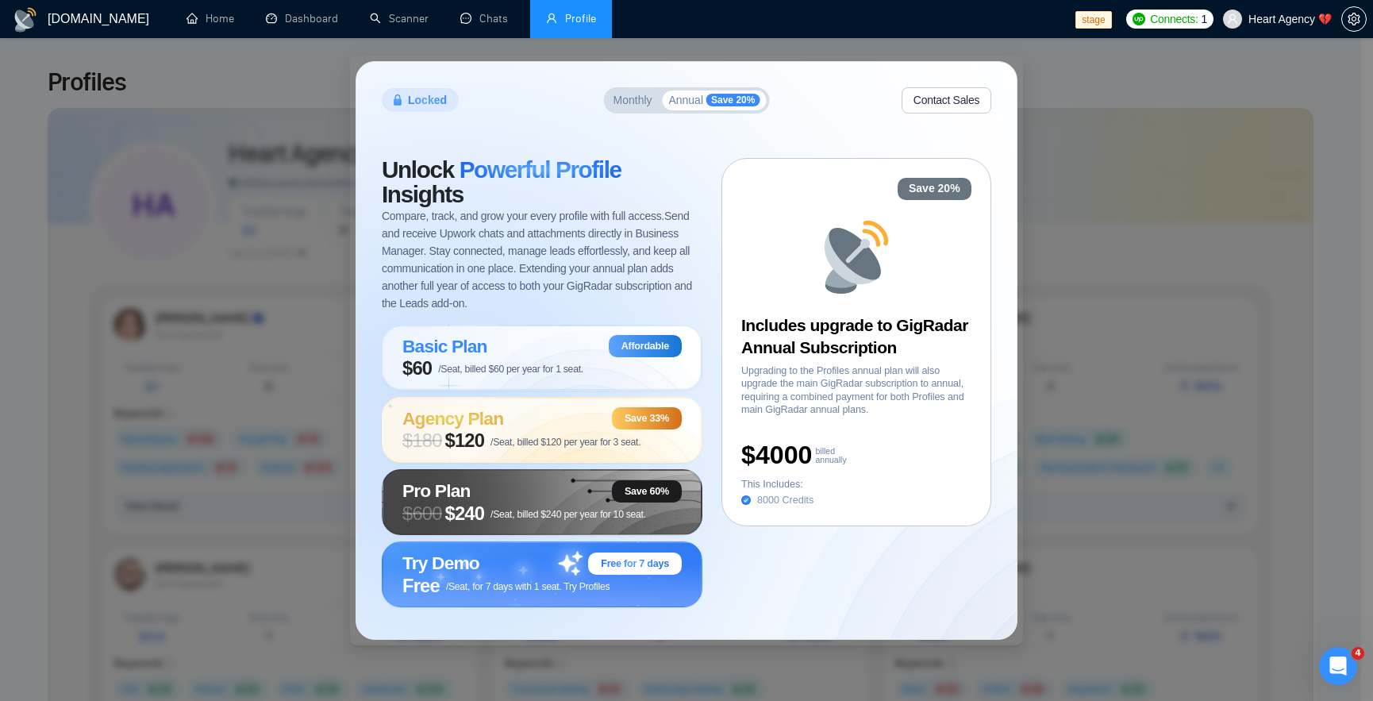
click at [645, 95] on span "Monthly" at bounding box center [633, 99] width 39 height 11
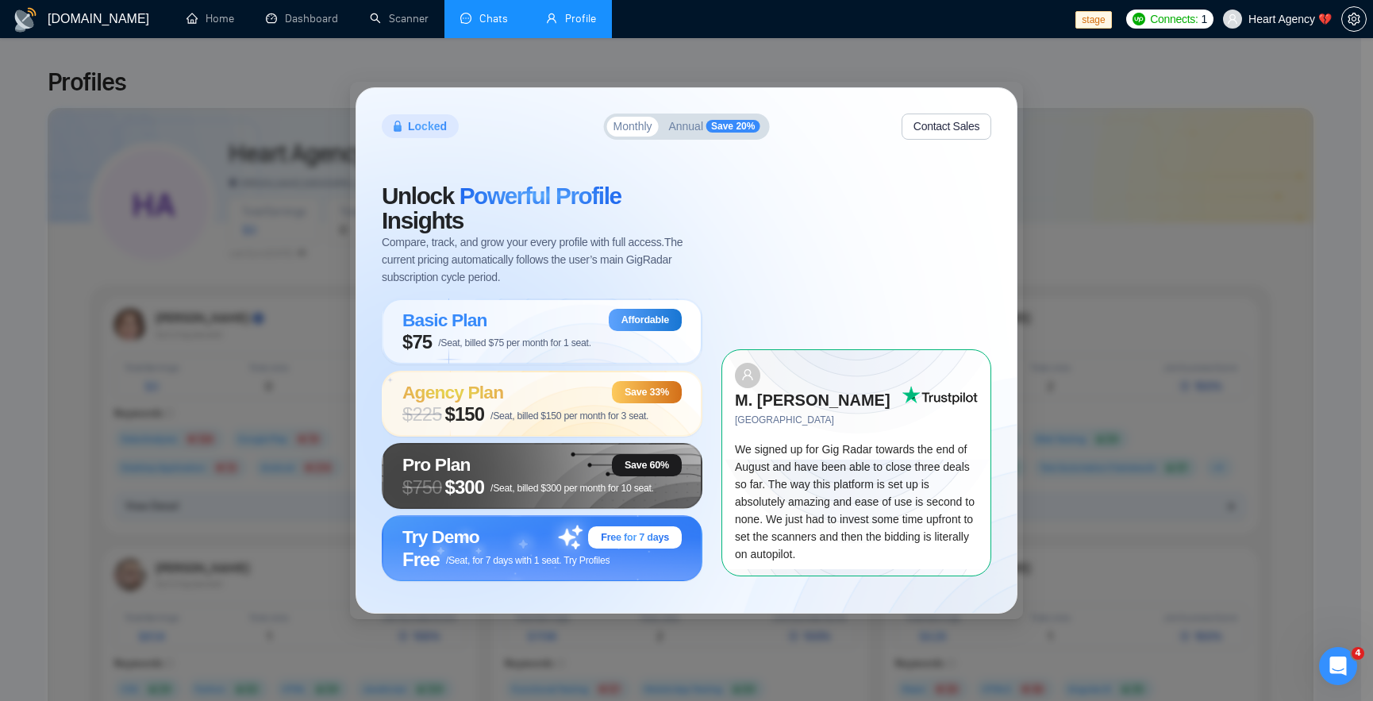
click at [492, 20] on link "Chats" at bounding box center [487, 18] width 54 height 13
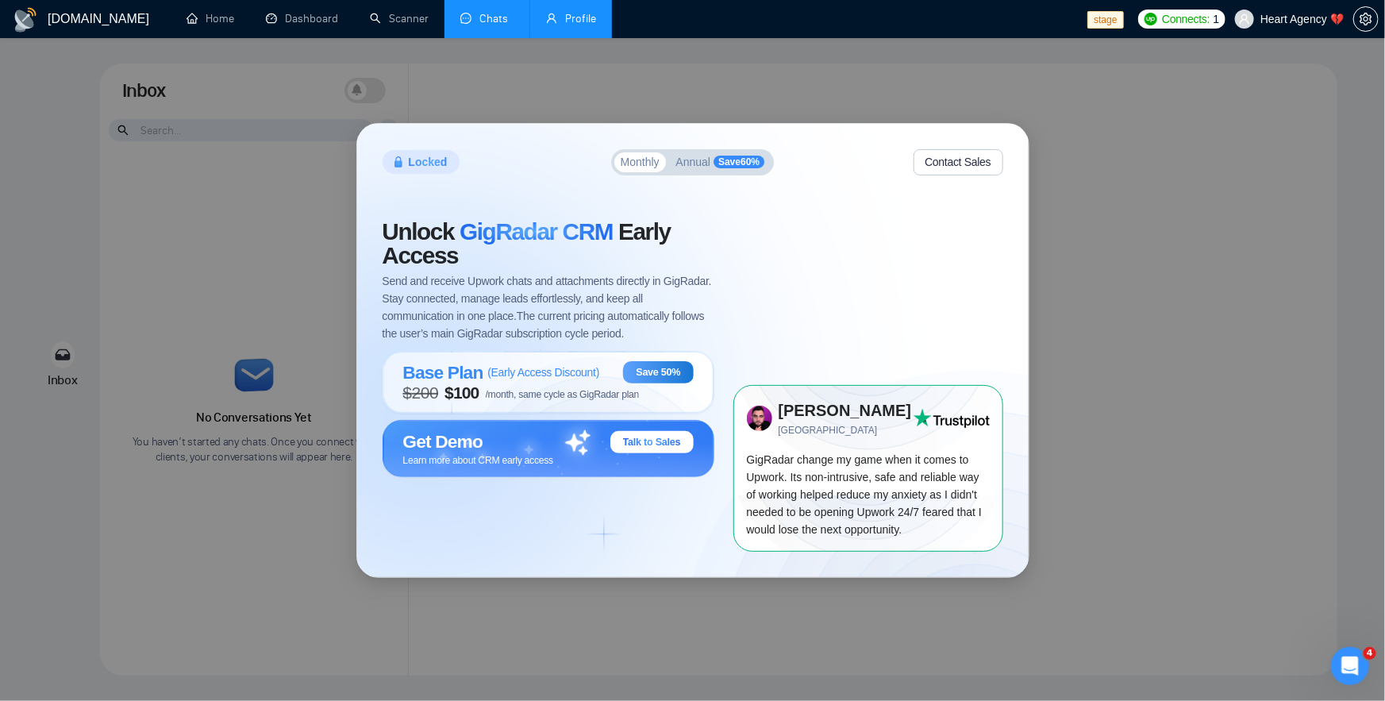
click at [703, 164] on span "Annual" at bounding box center [693, 161] width 35 height 11
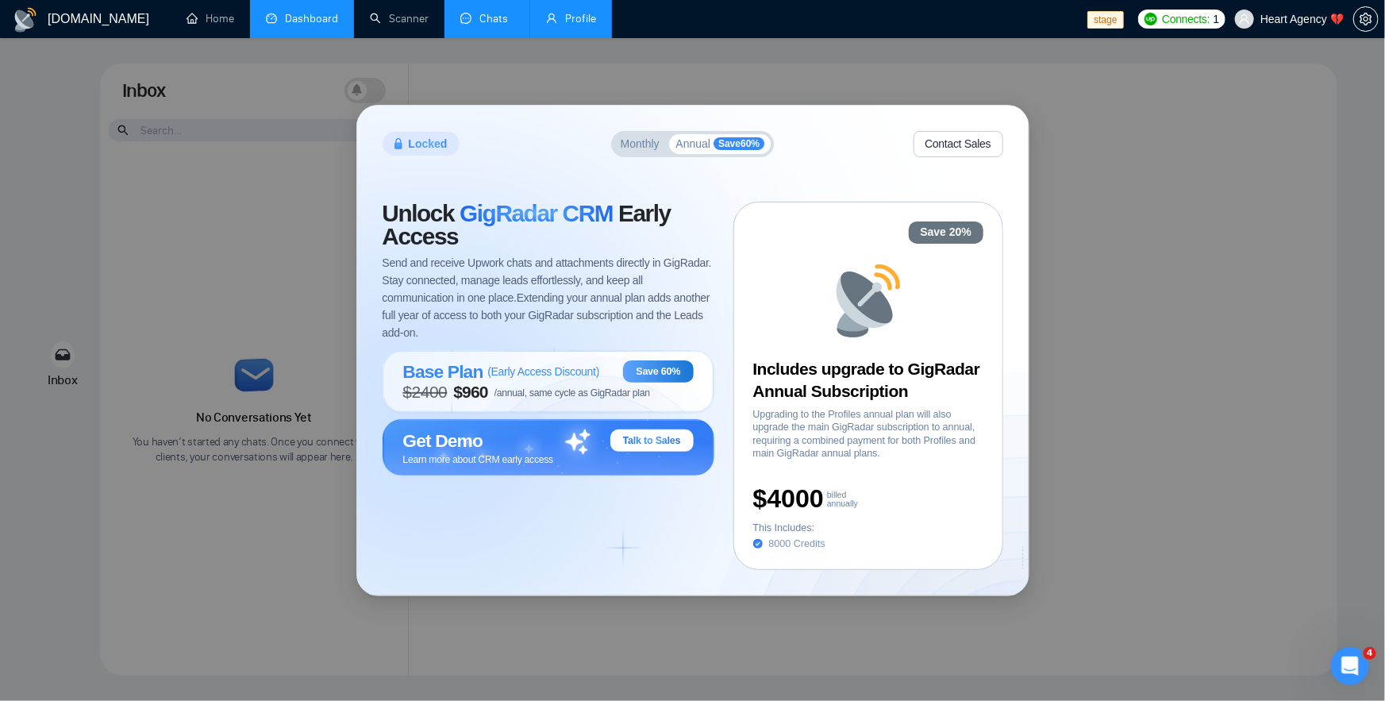
click at [313, 25] on link "Dashboard" at bounding box center [302, 18] width 72 height 13
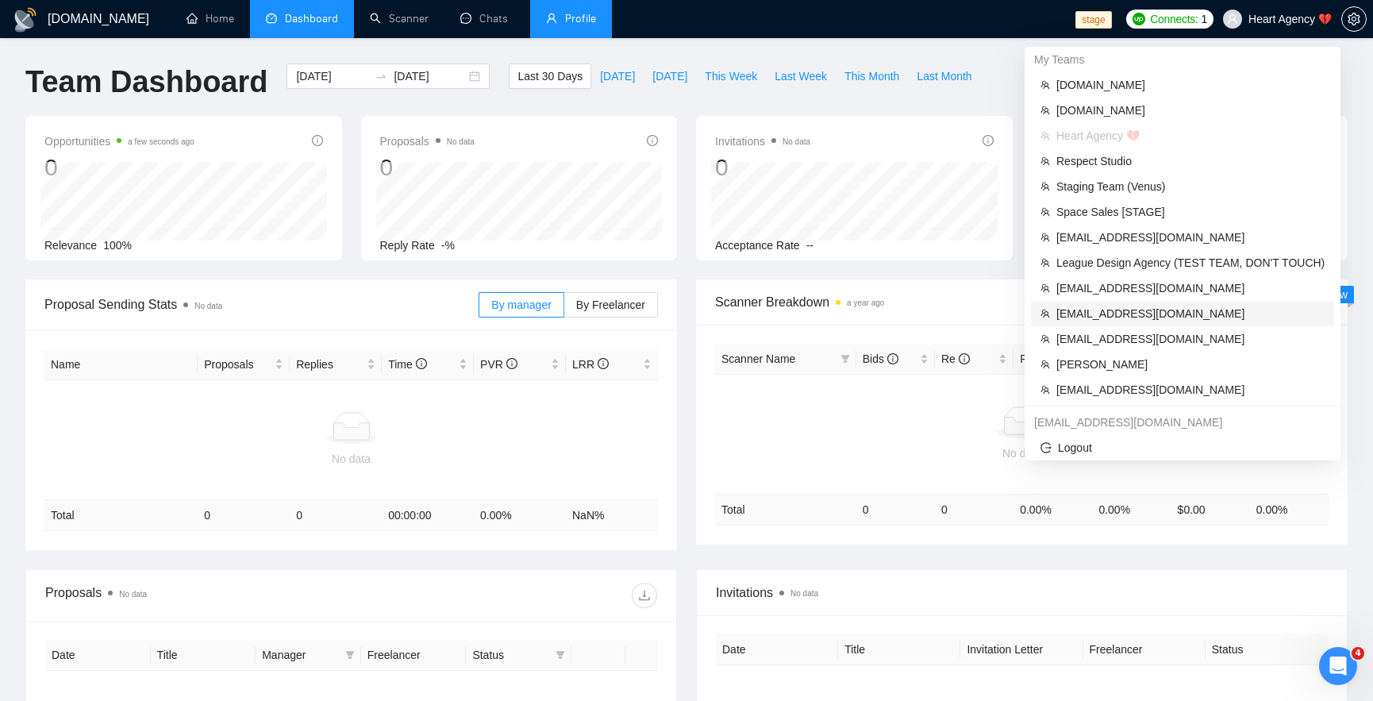
click at [1165, 305] on span "[EMAIL_ADDRESS][DOMAIN_NAME]" at bounding box center [1191, 313] width 268 height 17
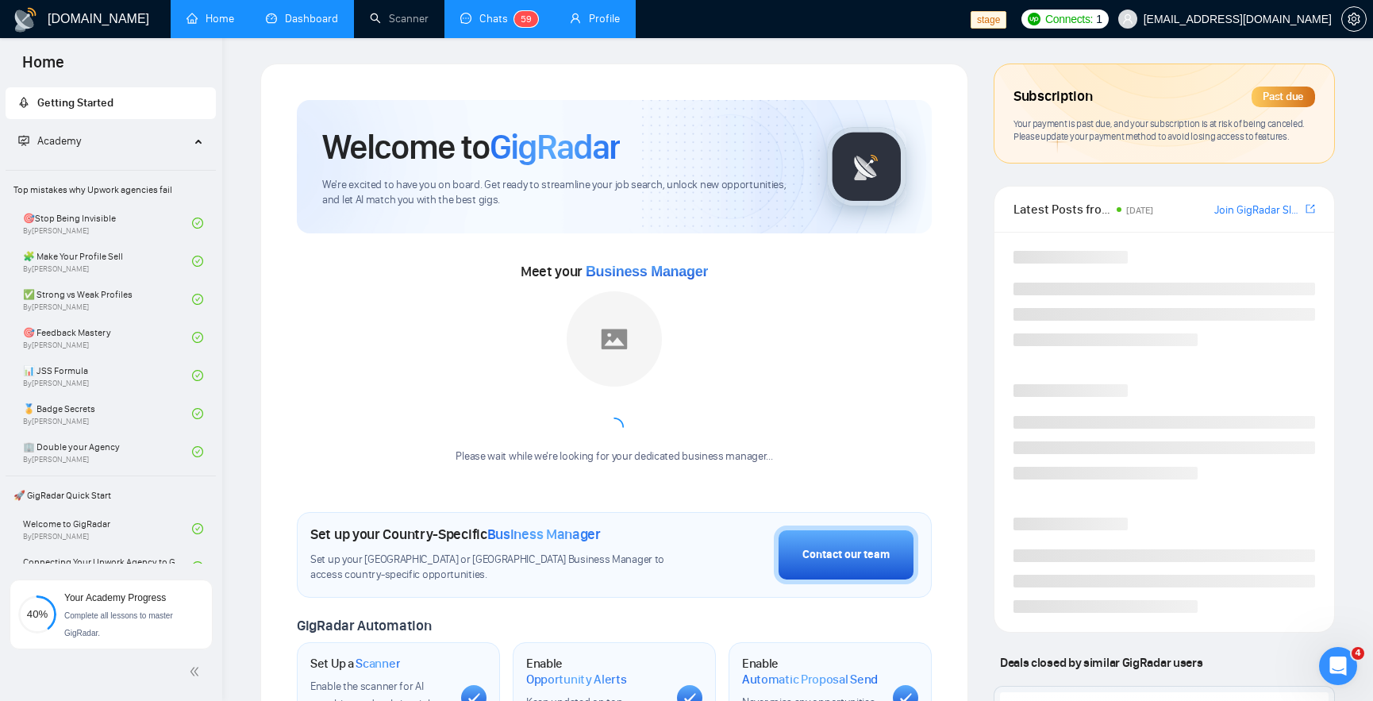
click at [487, 25] on link "Chats 5 9" at bounding box center [499, 18] width 78 height 13
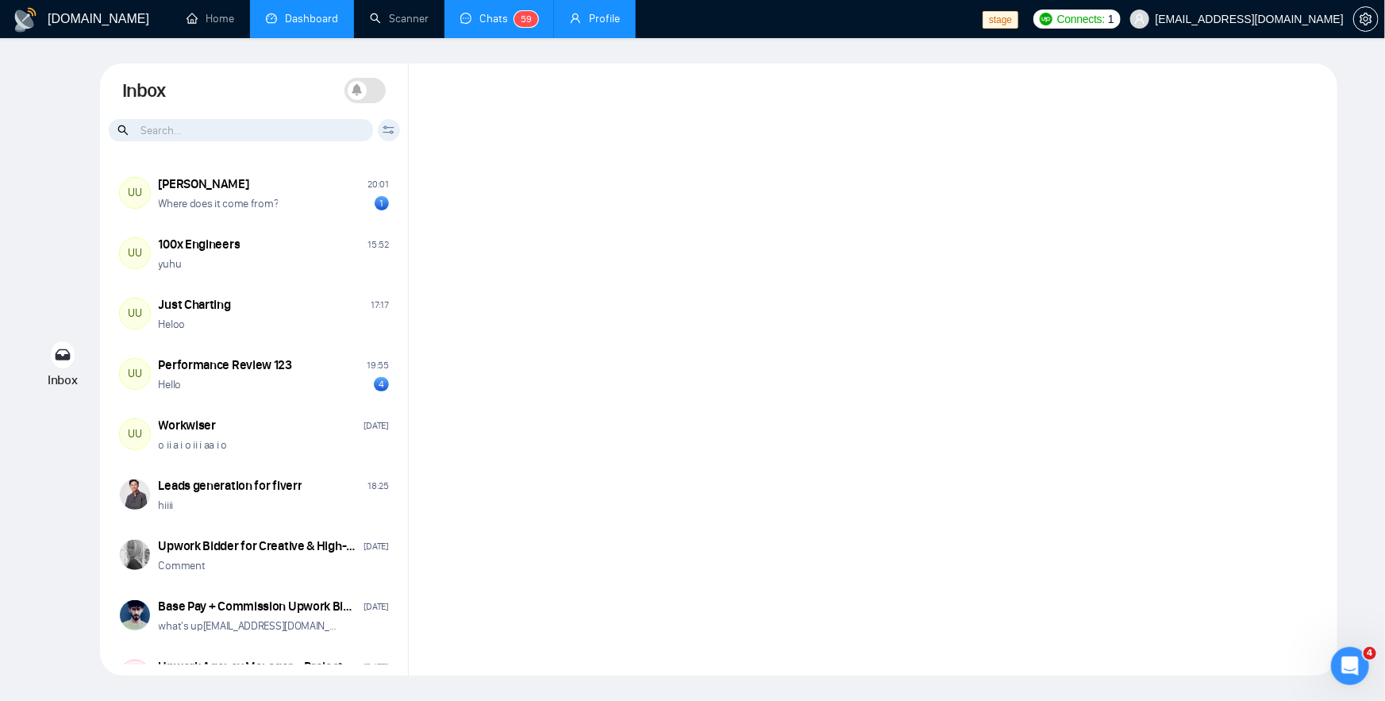
click at [375, 92] on span at bounding box center [365, 90] width 41 height 25
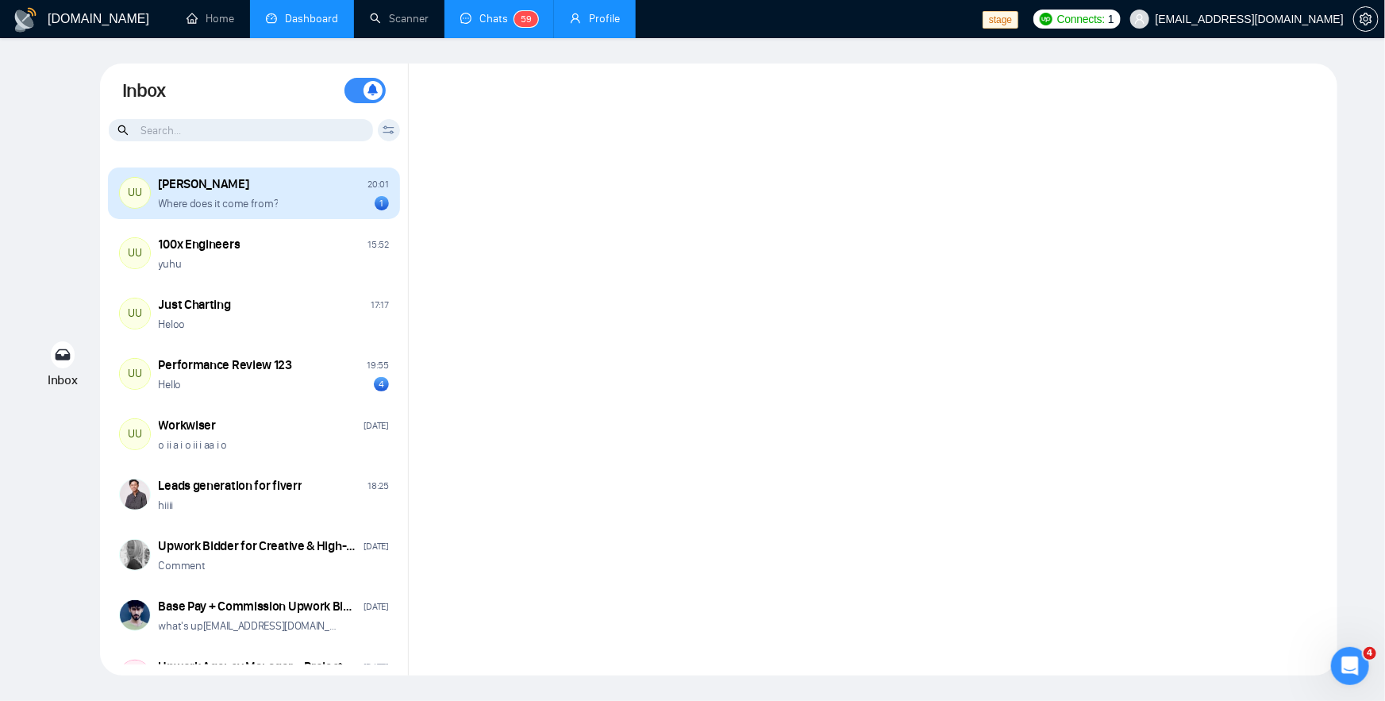
click at [262, 186] on div "[PERSON_NAME] 20:01" at bounding box center [274, 183] width 230 height 17
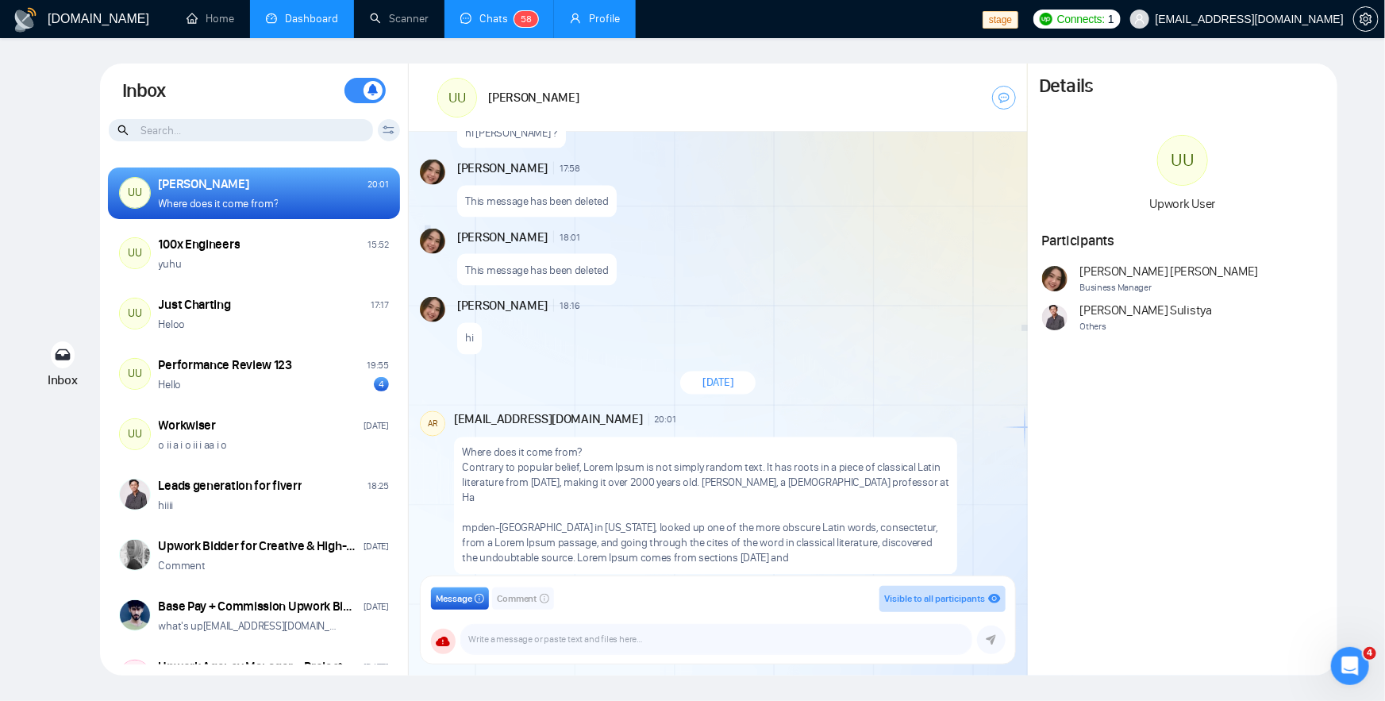
scroll to position [1336, 0]
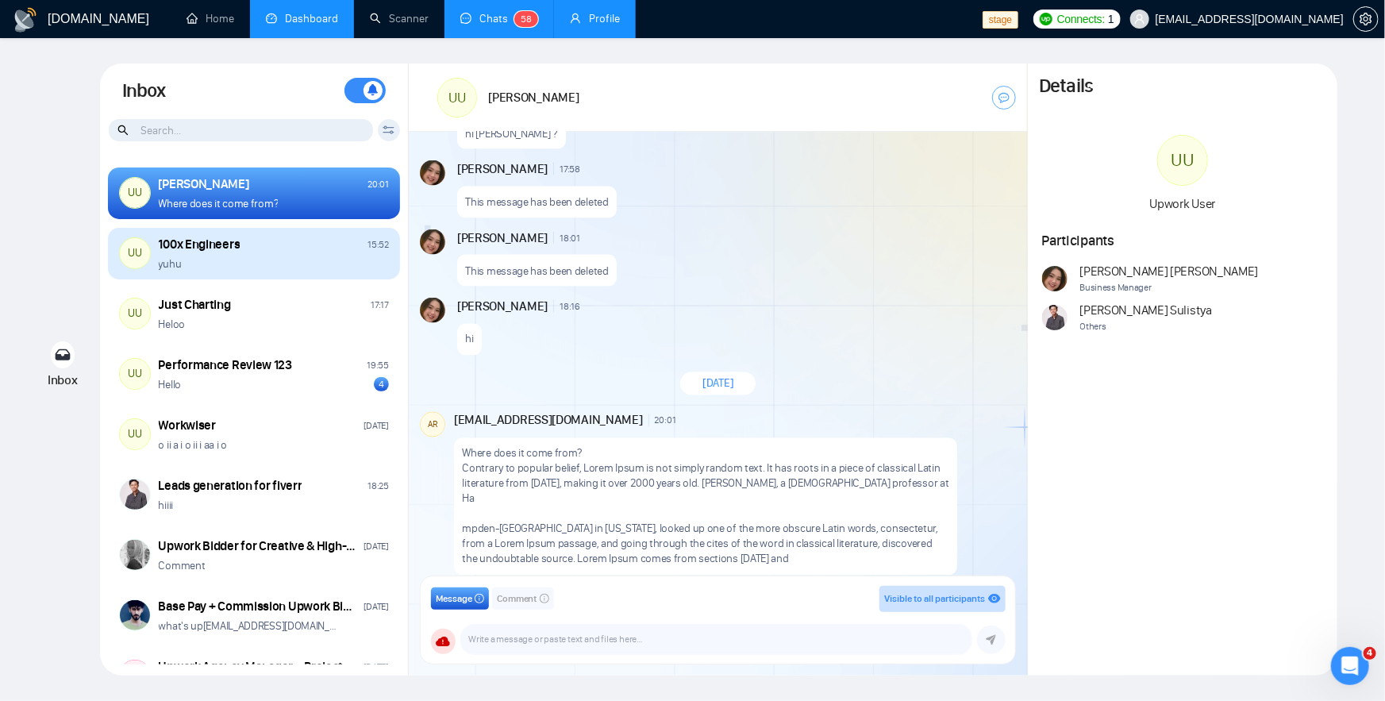
click at [307, 247] on div "100x Engineers 15:52" at bounding box center [274, 244] width 230 height 17
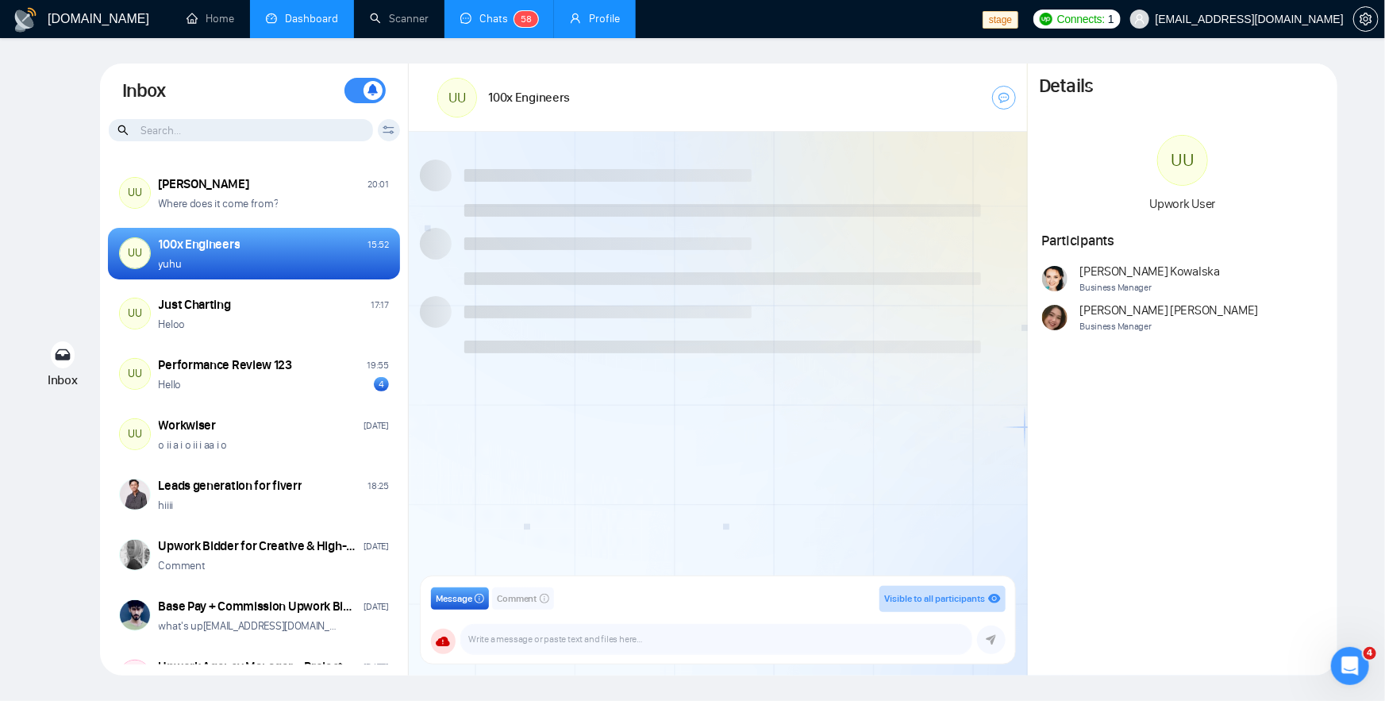
scroll to position [1282, 0]
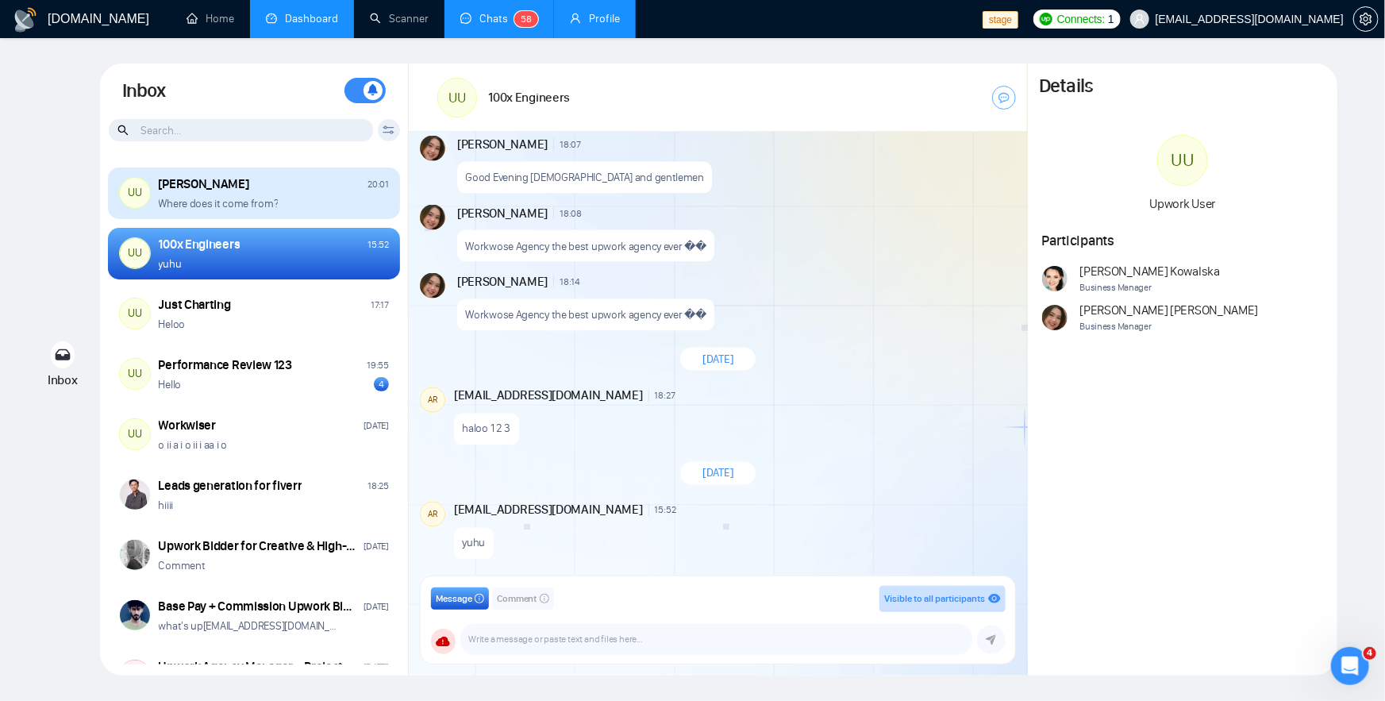
click at [265, 204] on p "Where does it come from?" at bounding box center [219, 203] width 120 height 15
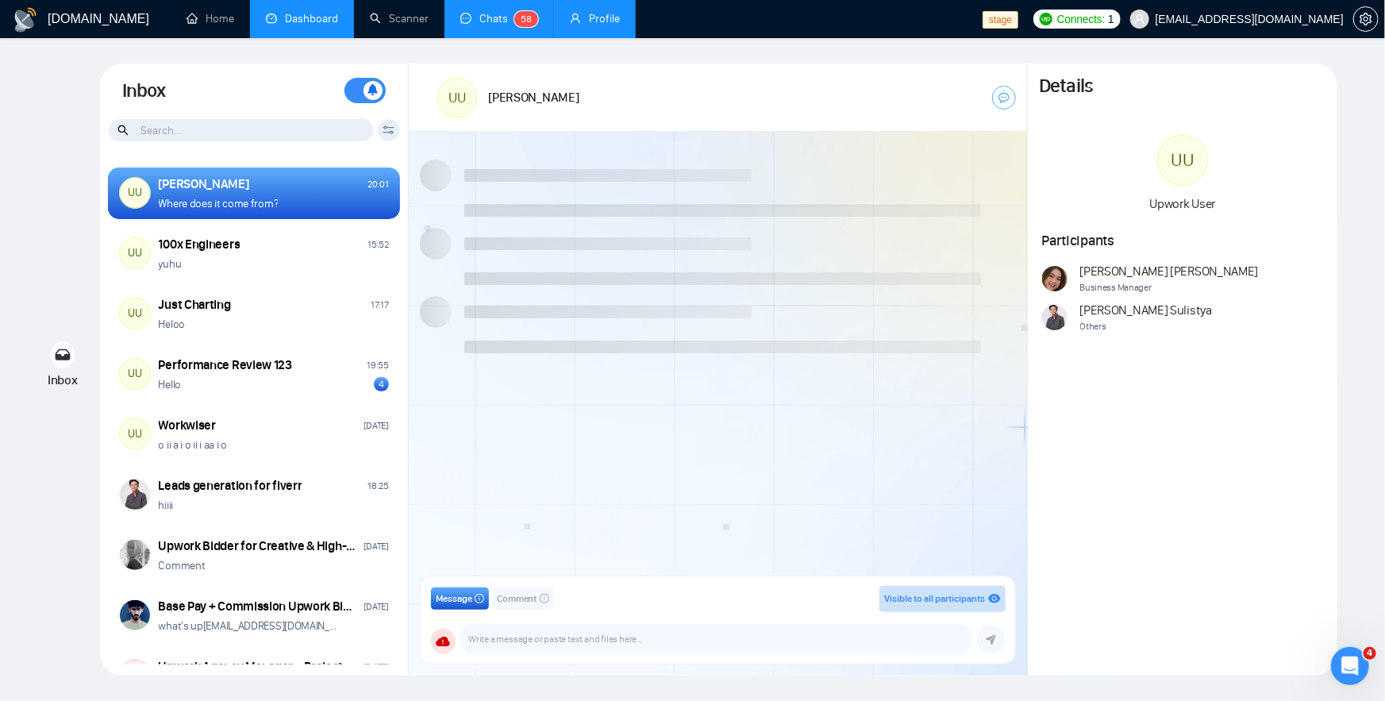
scroll to position [1373, 0]
